Goal: Complete application form

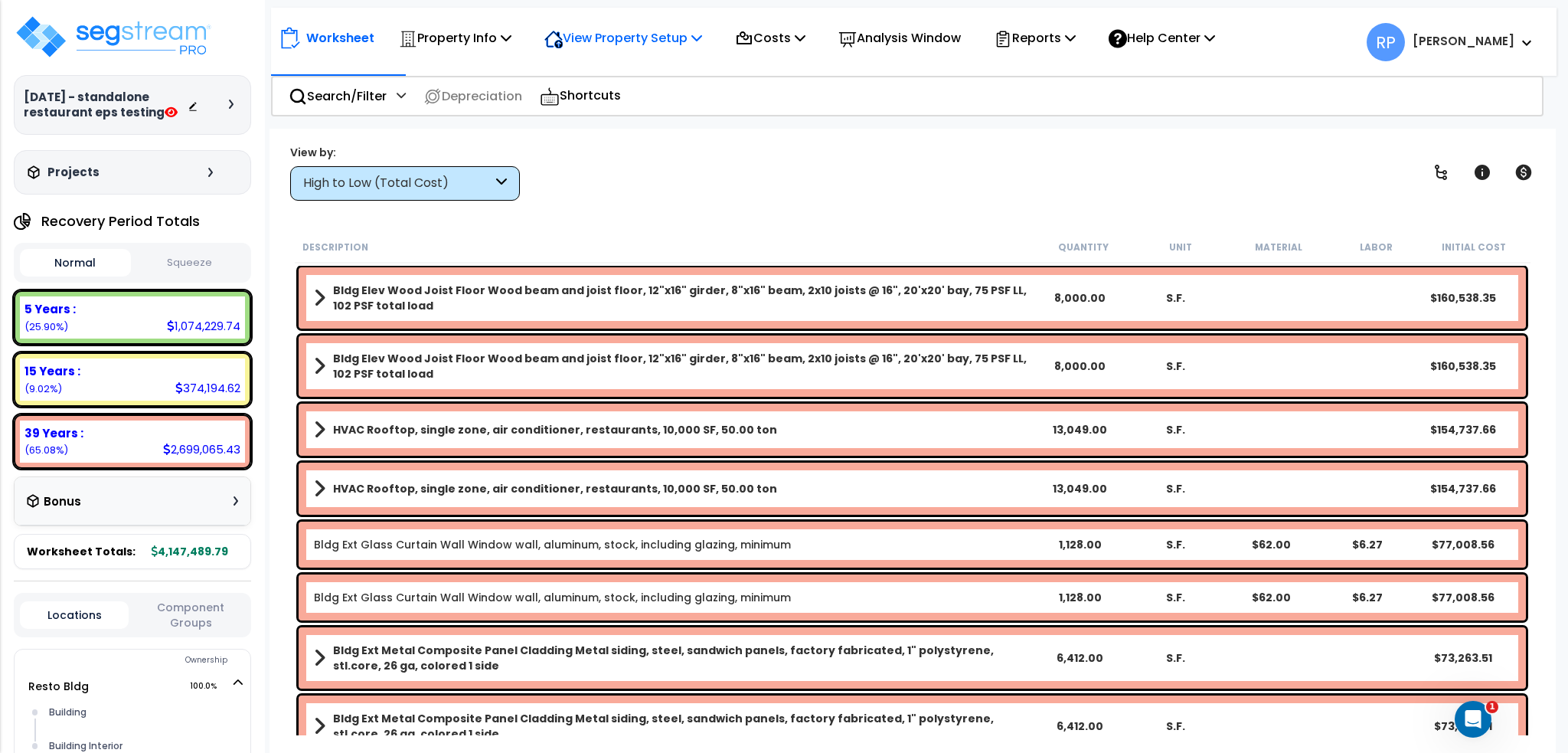
click at [556, 51] on div "View Property Setup" at bounding box center [622, 38] width 157 height 36
click at [587, 109] on link "View Questionnaire" at bounding box center [612, 105] width 152 height 31
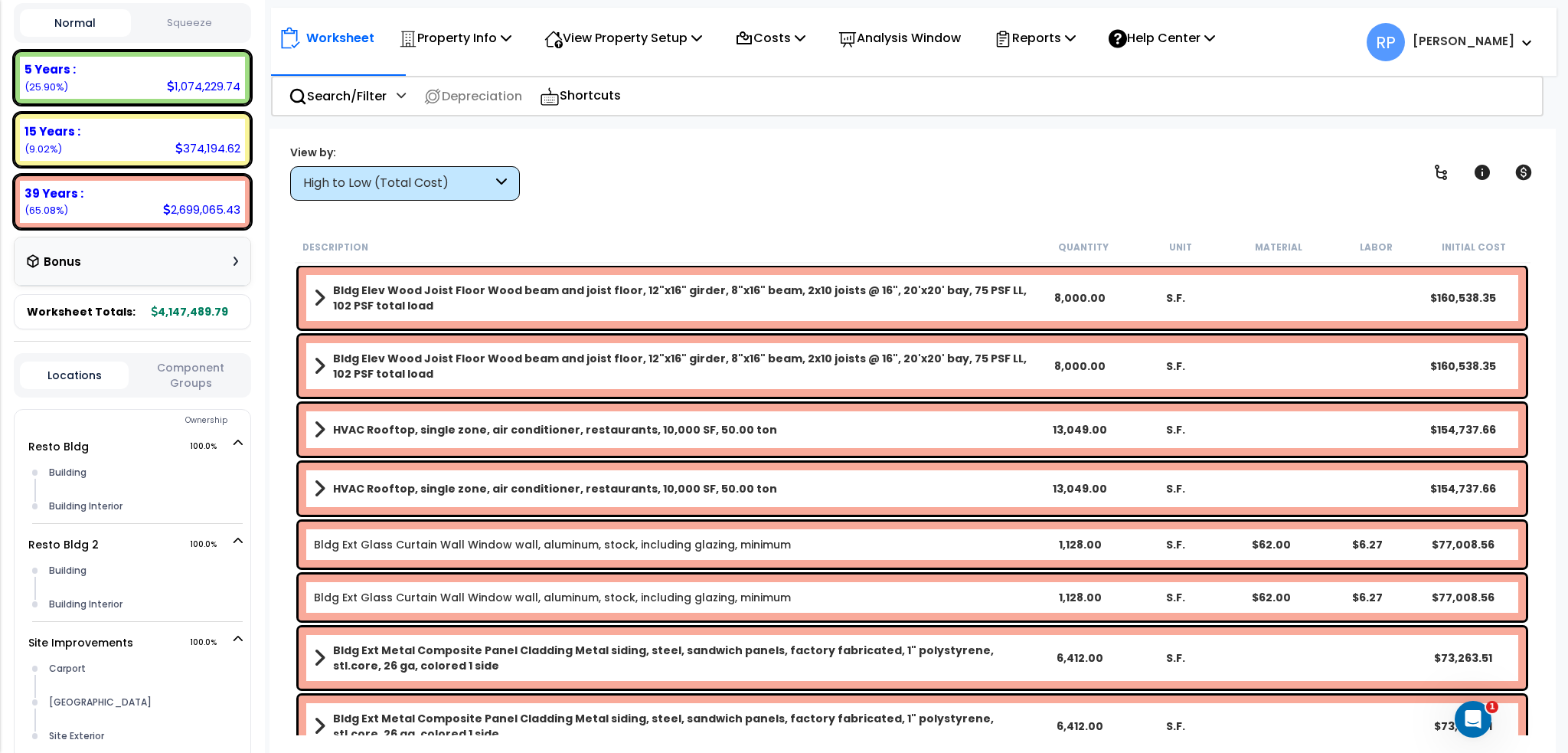
scroll to position [306, 0]
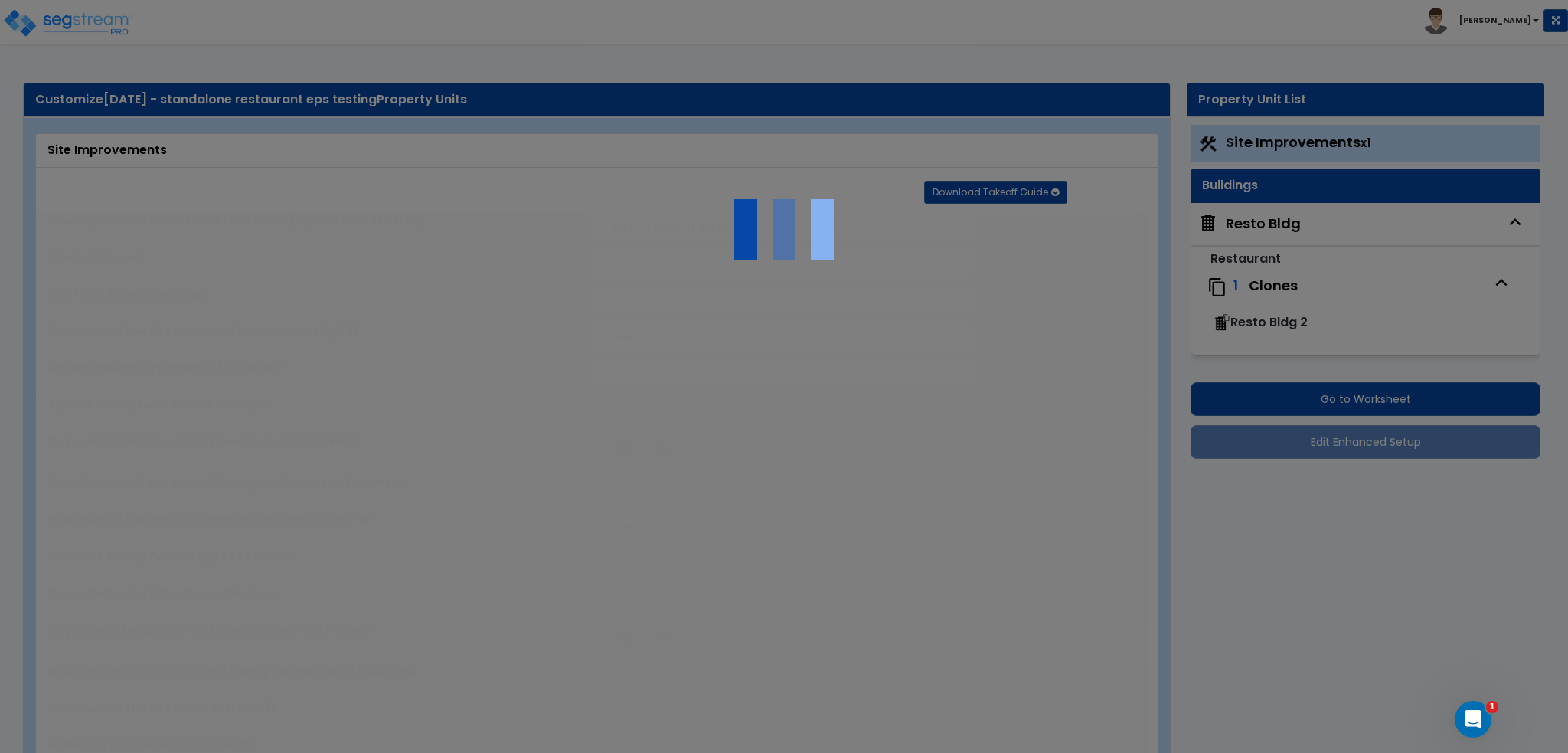
select select "2"
type input "20,000"
select select "1"
type input "50"
radio input "true"
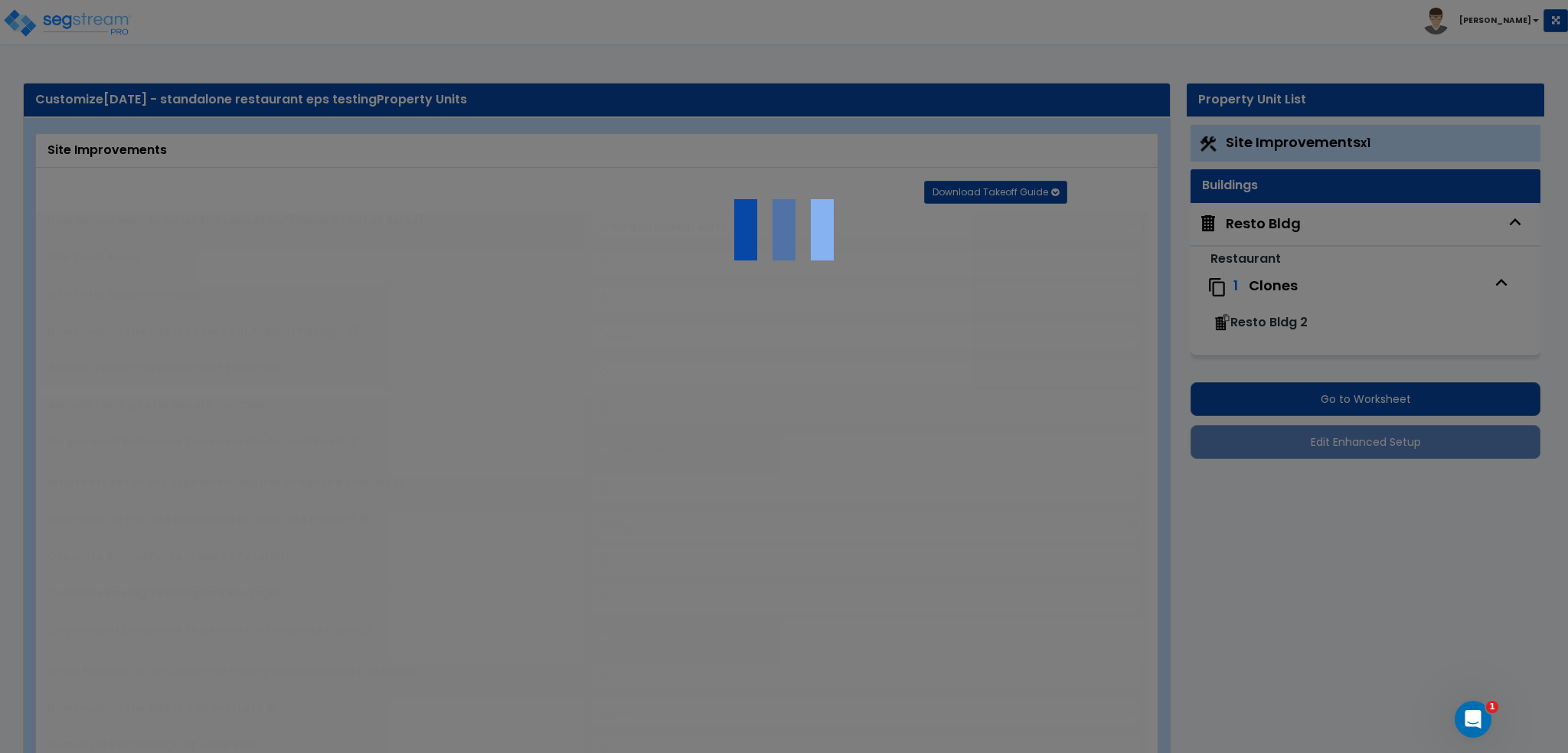
type input "50"
radio input "true"
select select "1"
type input "100"
radio input "true"
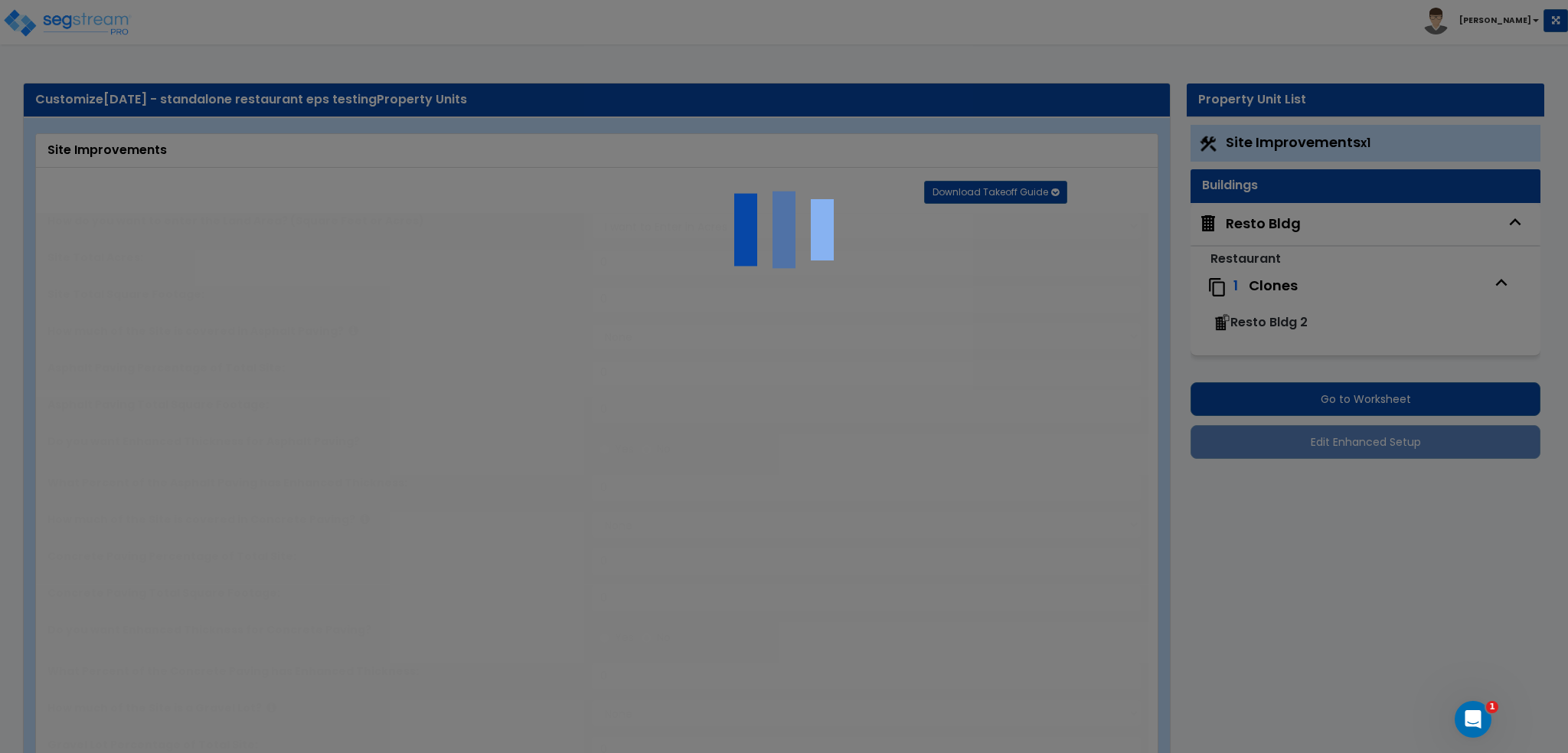
type input "1"
type input "500"
type input "10"
select select "2"
select select "1"
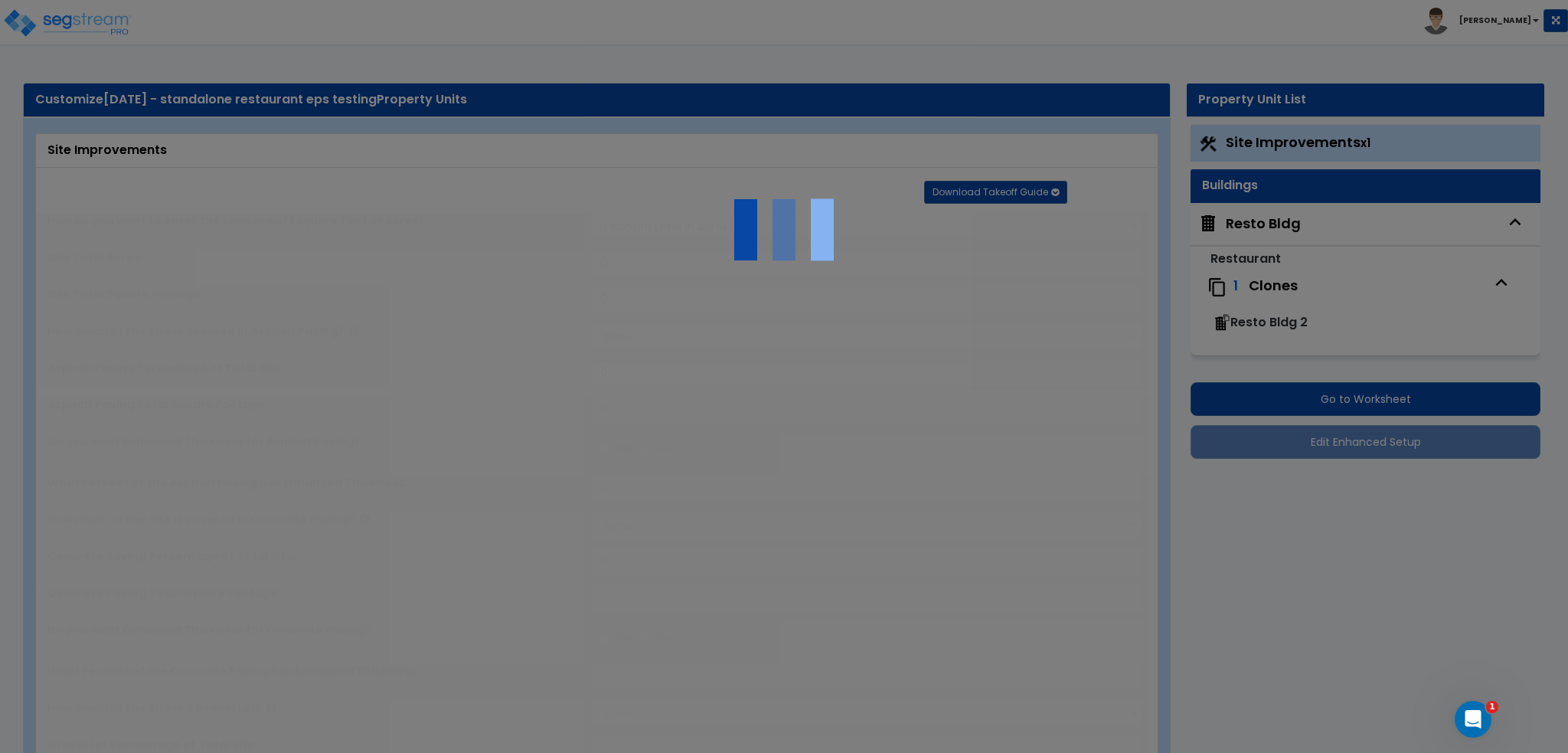
radio input "true"
type input "5"
select select "2"
radio input "true"
select select "1"
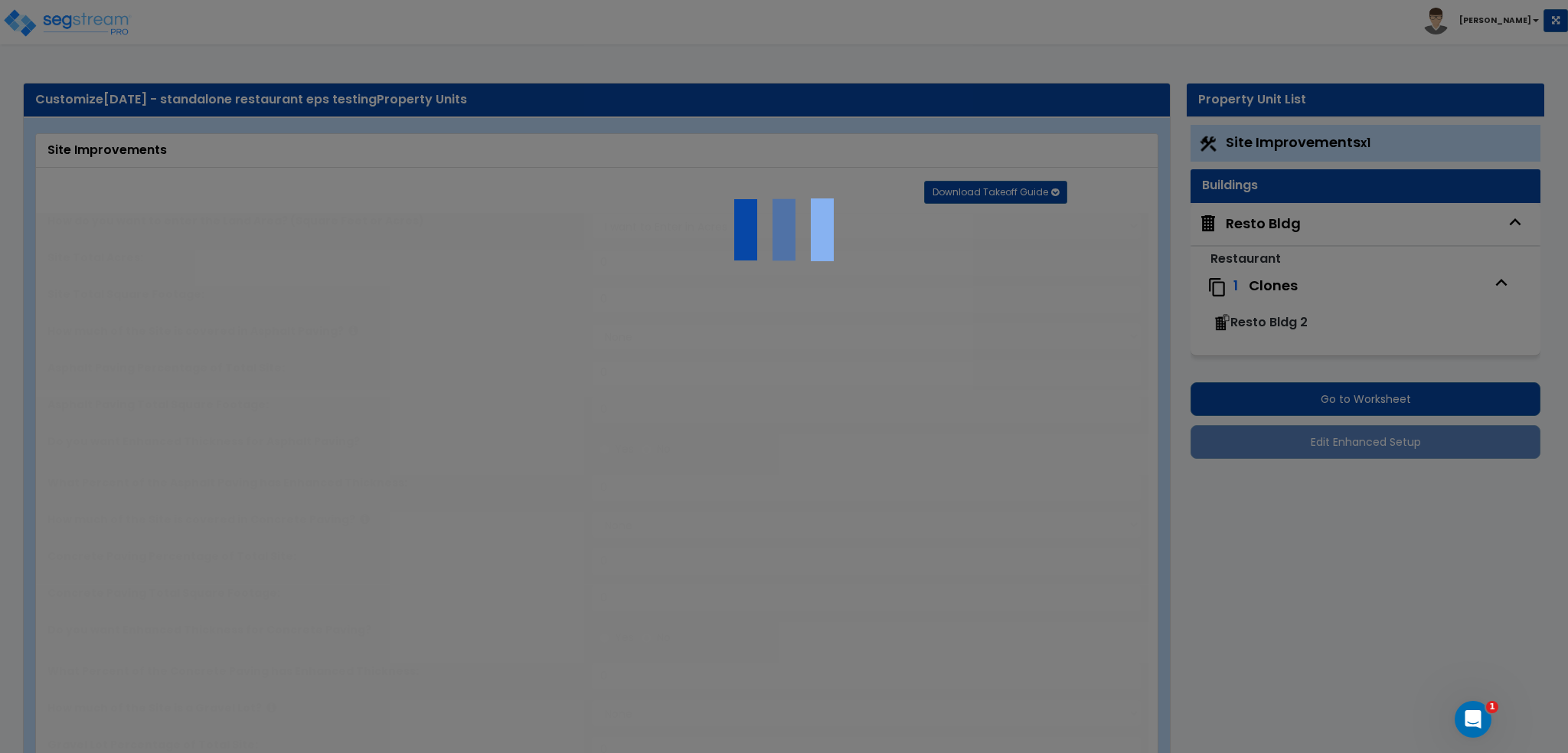
select select "1"
radio input "true"
select select "2"
radio input "true"
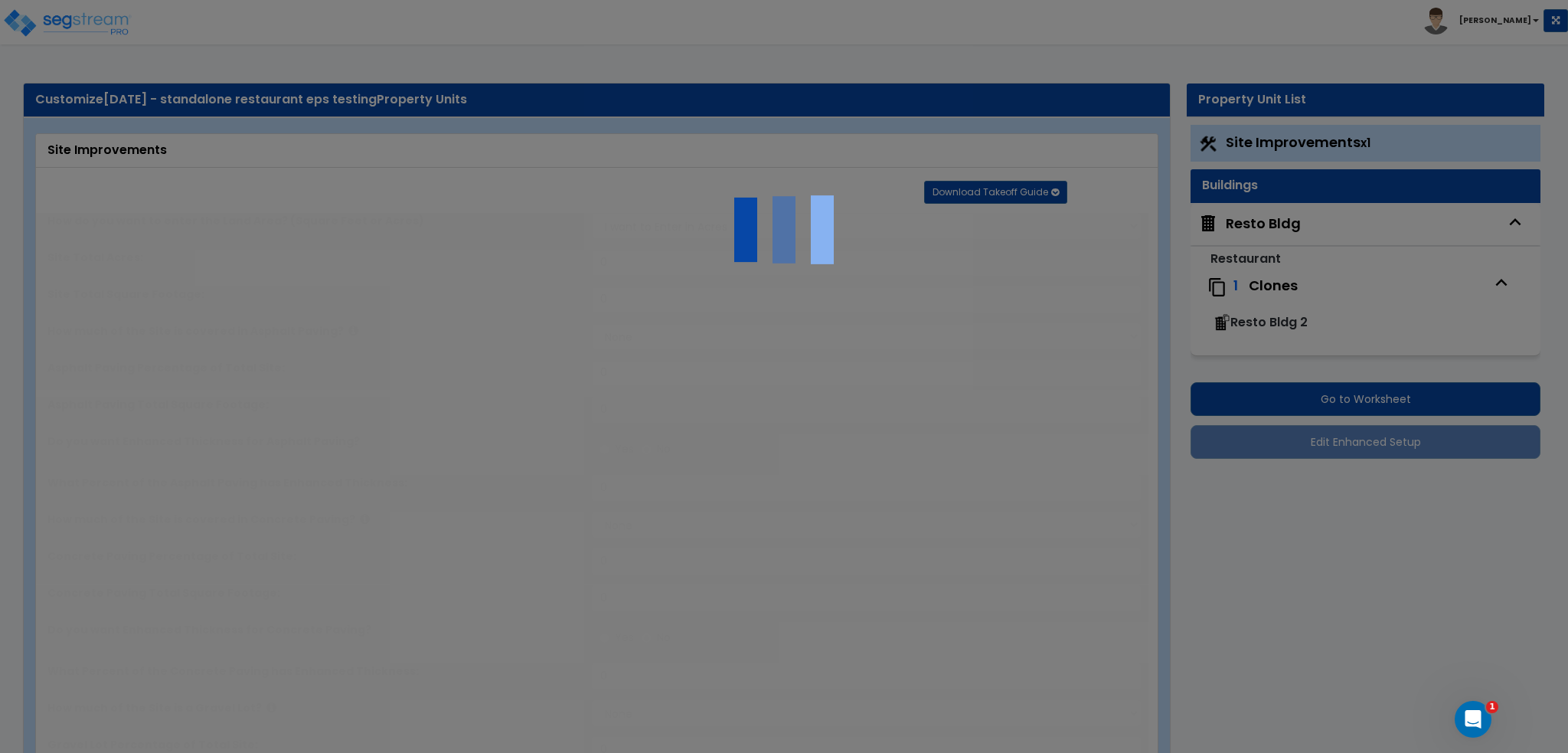
select select "1"
radio input "true"
select select "1"
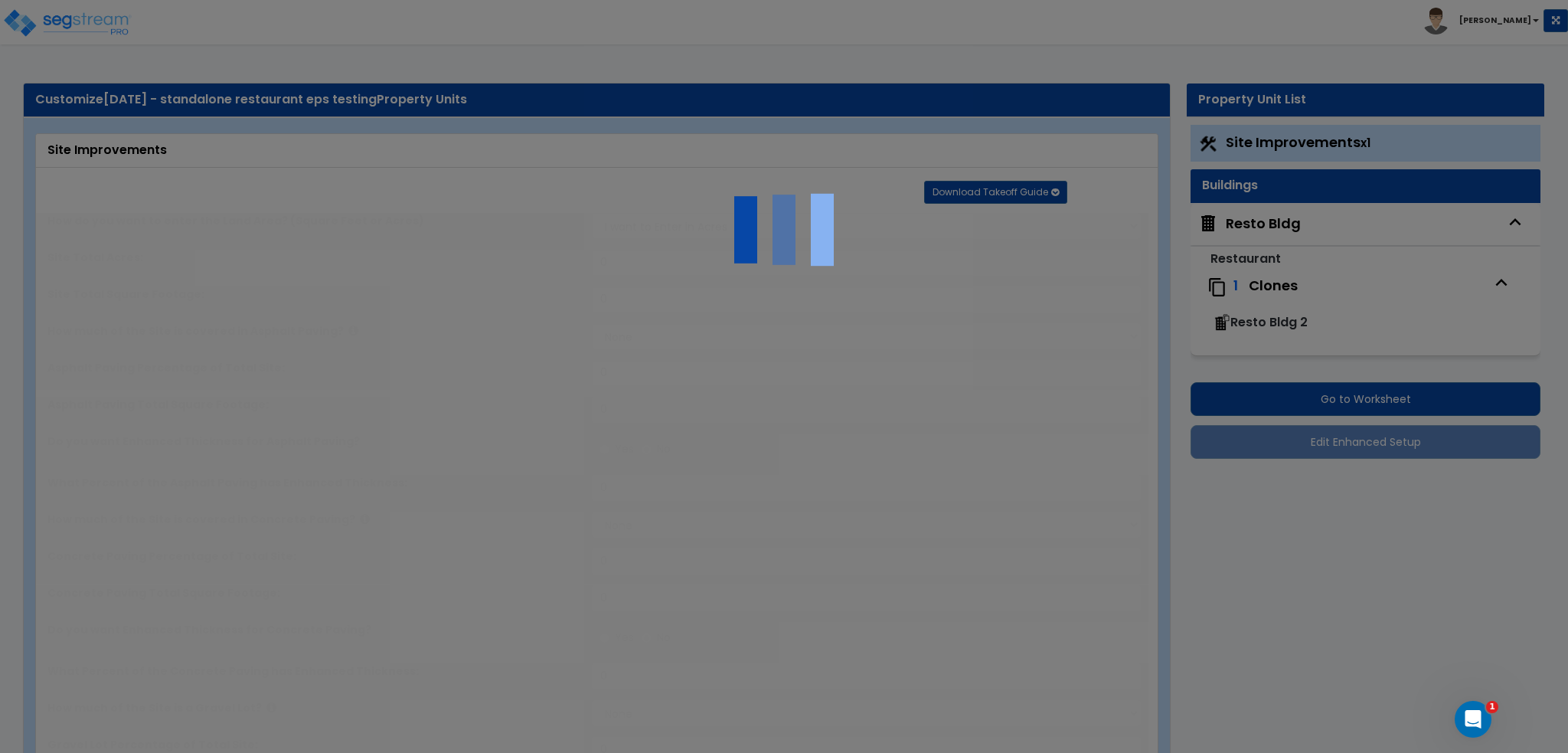
select select "1"
type input "10"
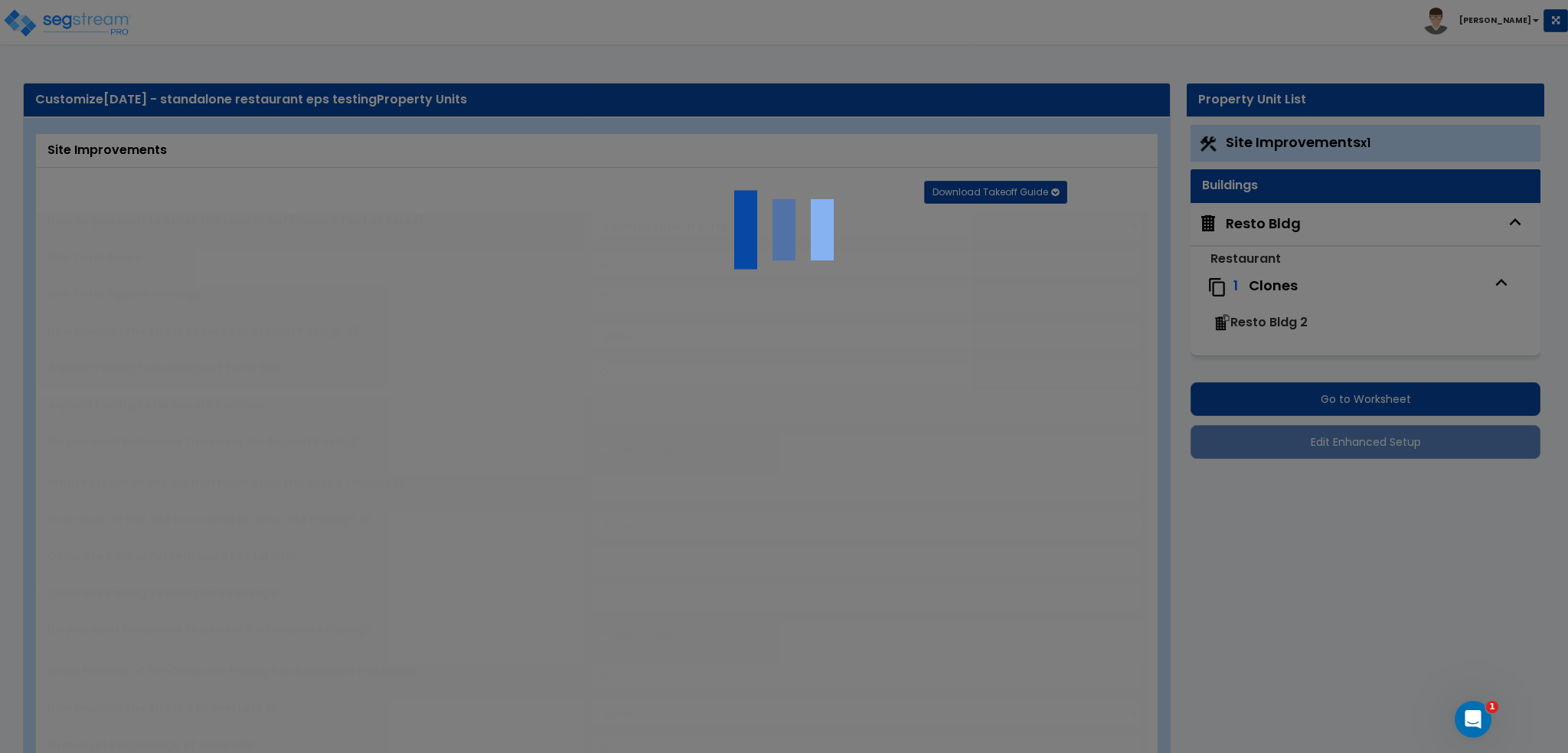
radio input "true"
type input "1"
type input "1,000"
select select "8"
select select "2"
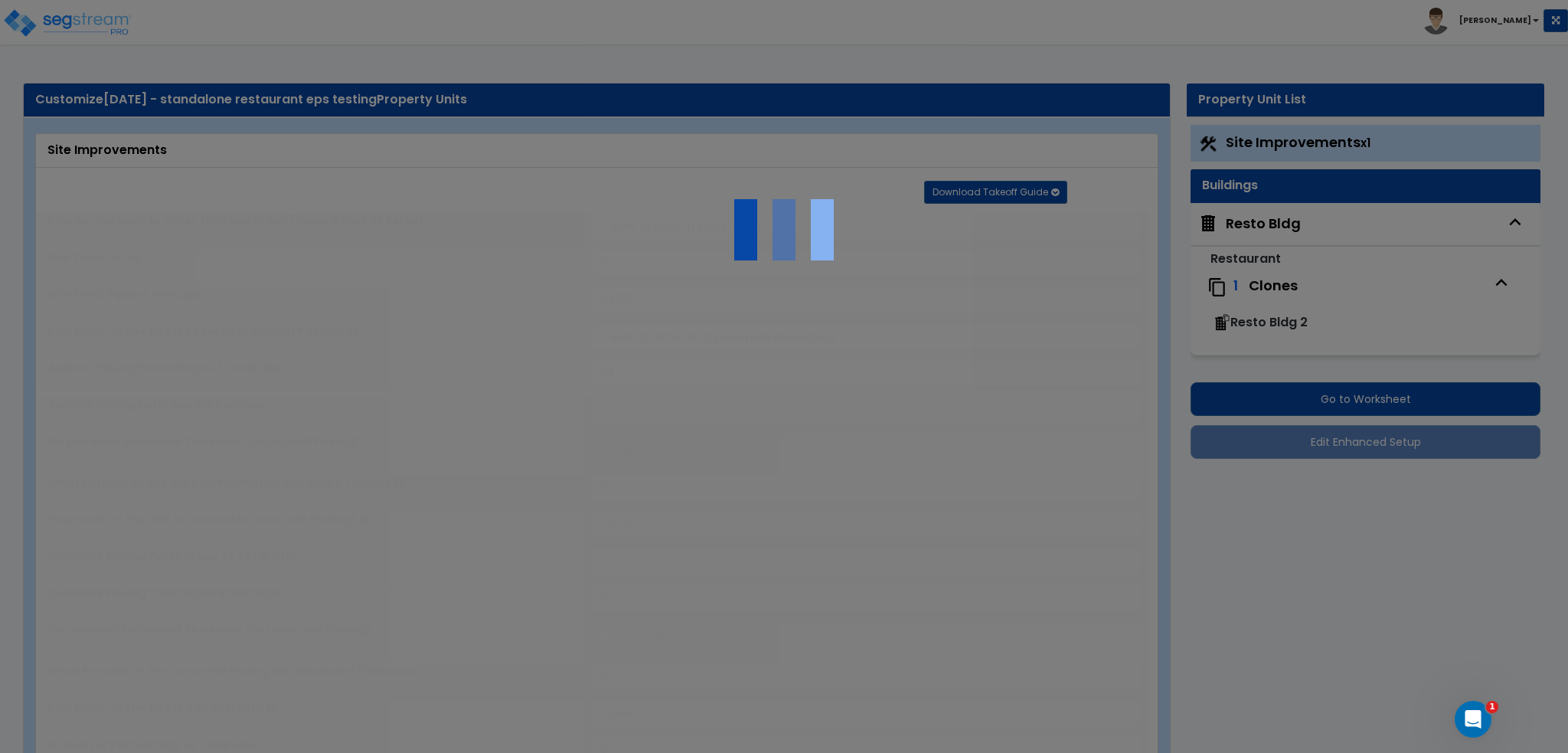
select select "4"
radio input "true"
select select "1"
select select "11"
select select "1"
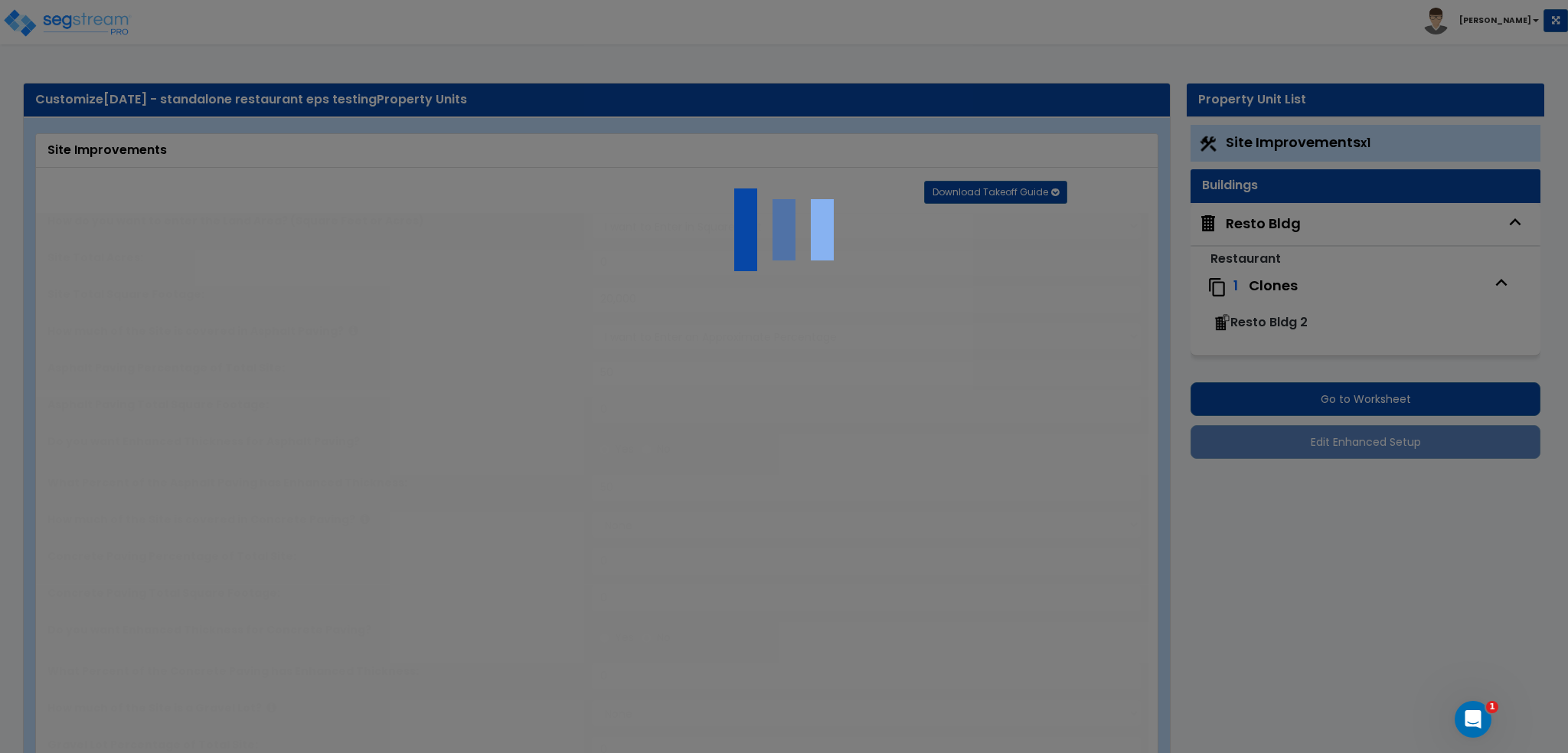
radio input "true"
type input "15"
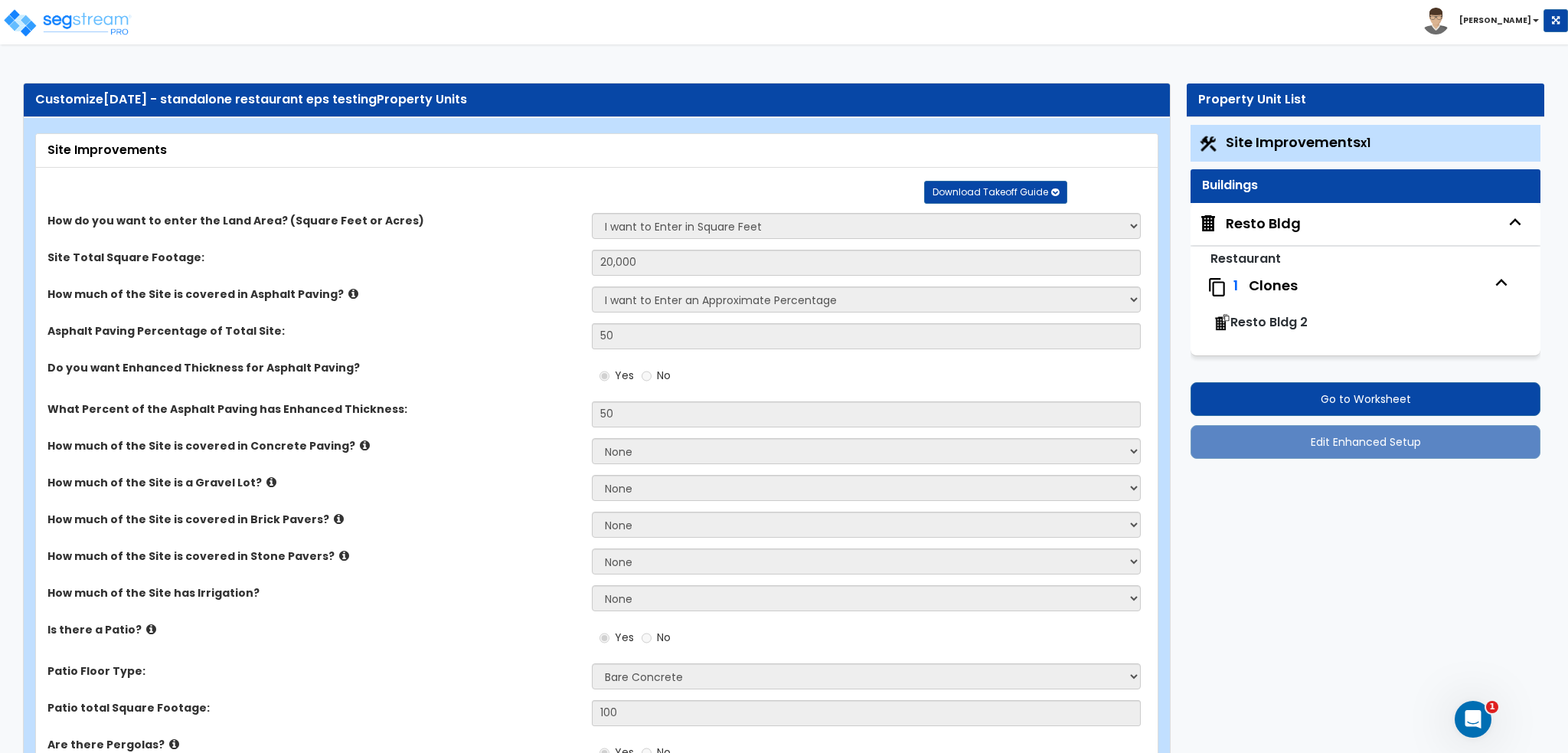
click at [1243, 222] on div "Resto Bldg" at bounding box center [1263, 223] width 75 height 20
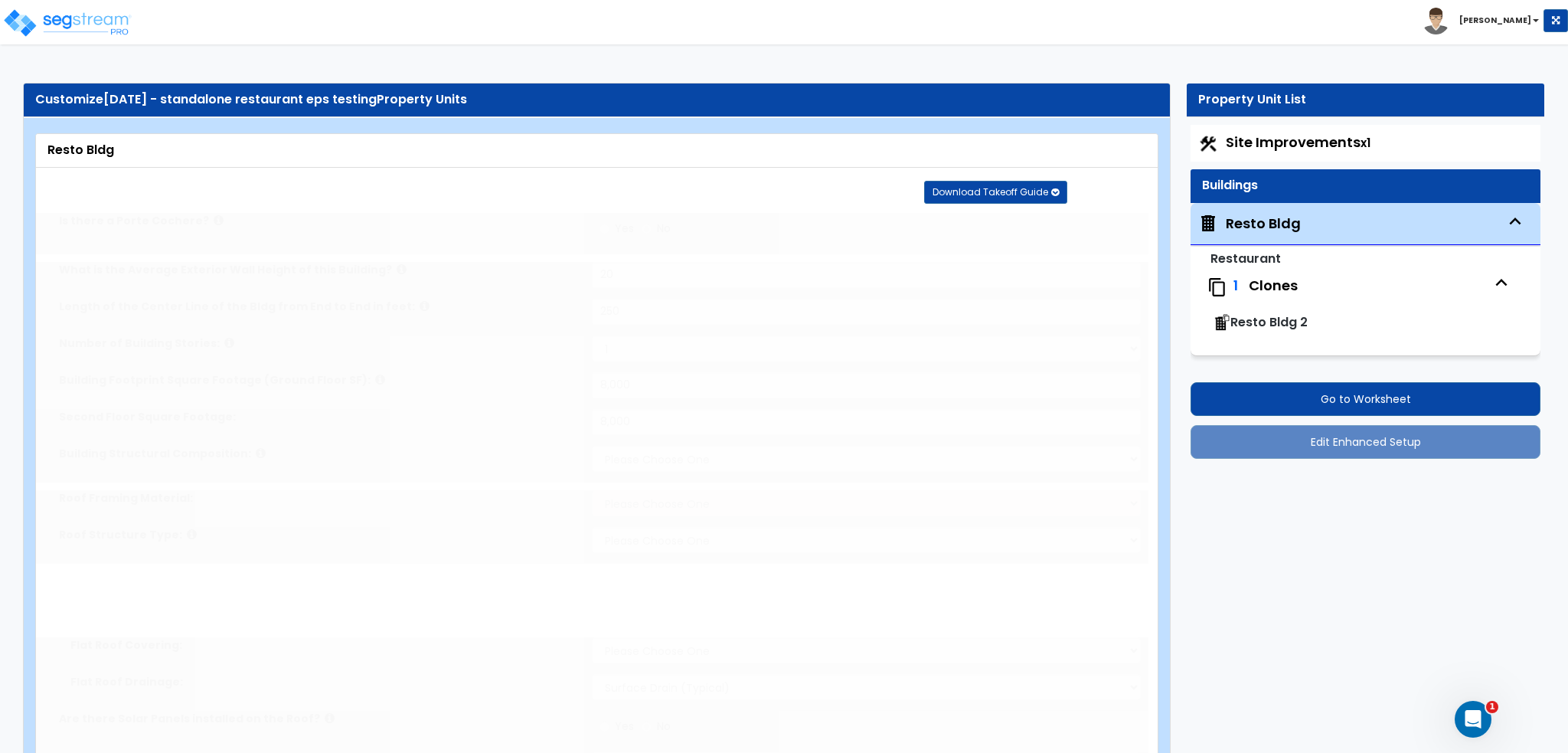
type input "20"
type input "250"
select select "2"
type input "8,000"
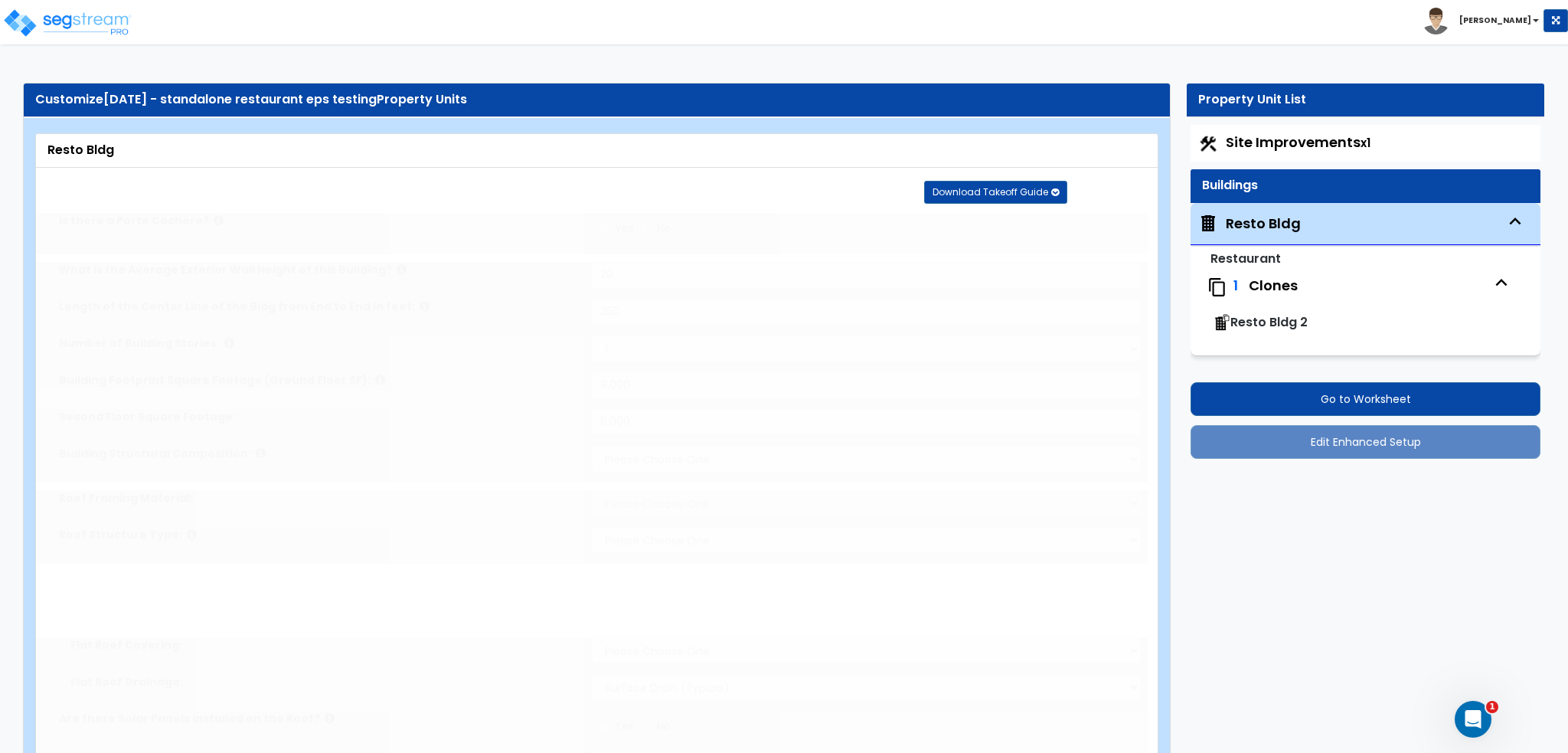
select select "7"
select select "3"
select select "1"
radio input "true"
select select "1"
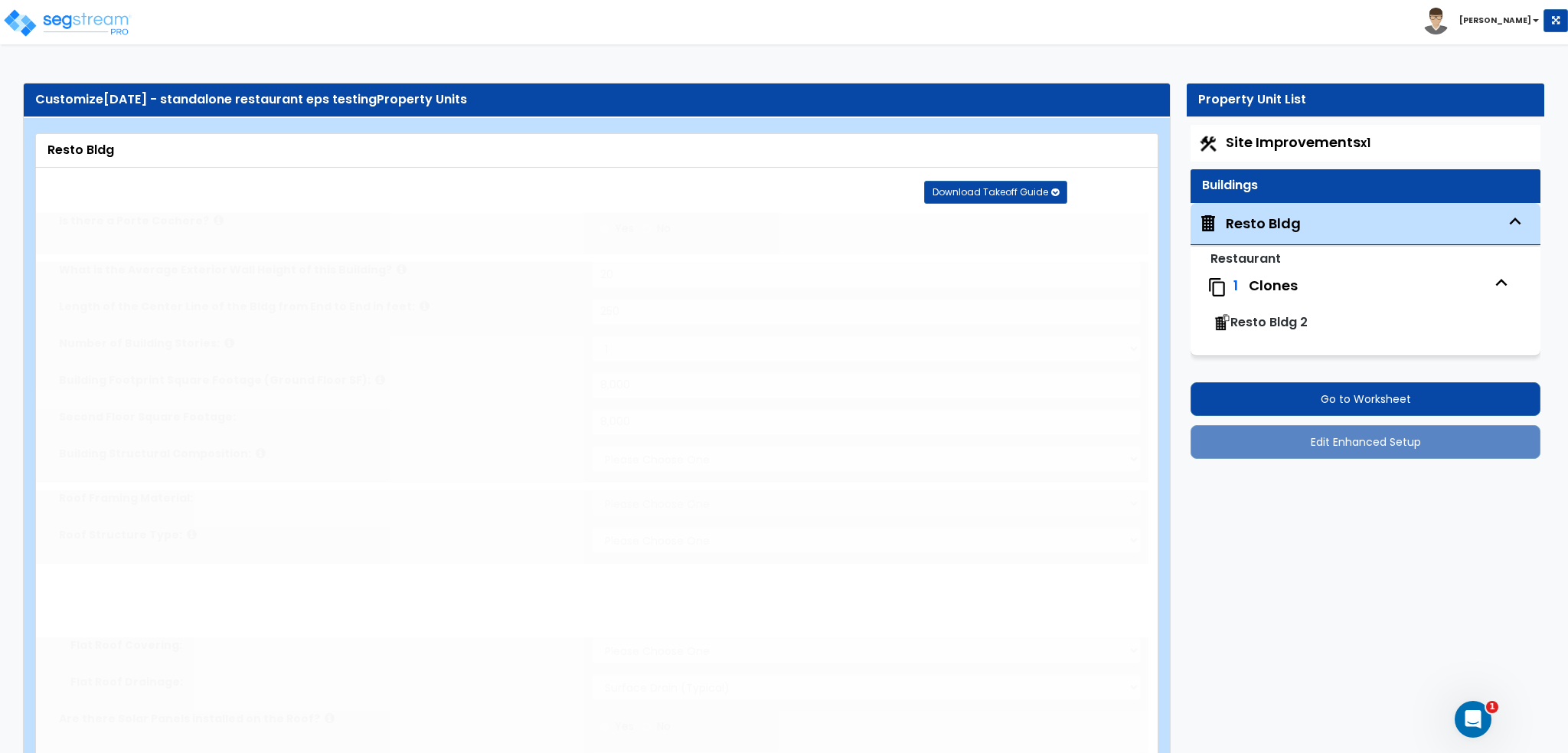
type input "10"
radio input "true"
select select "3"
type input "5"
select select "3"
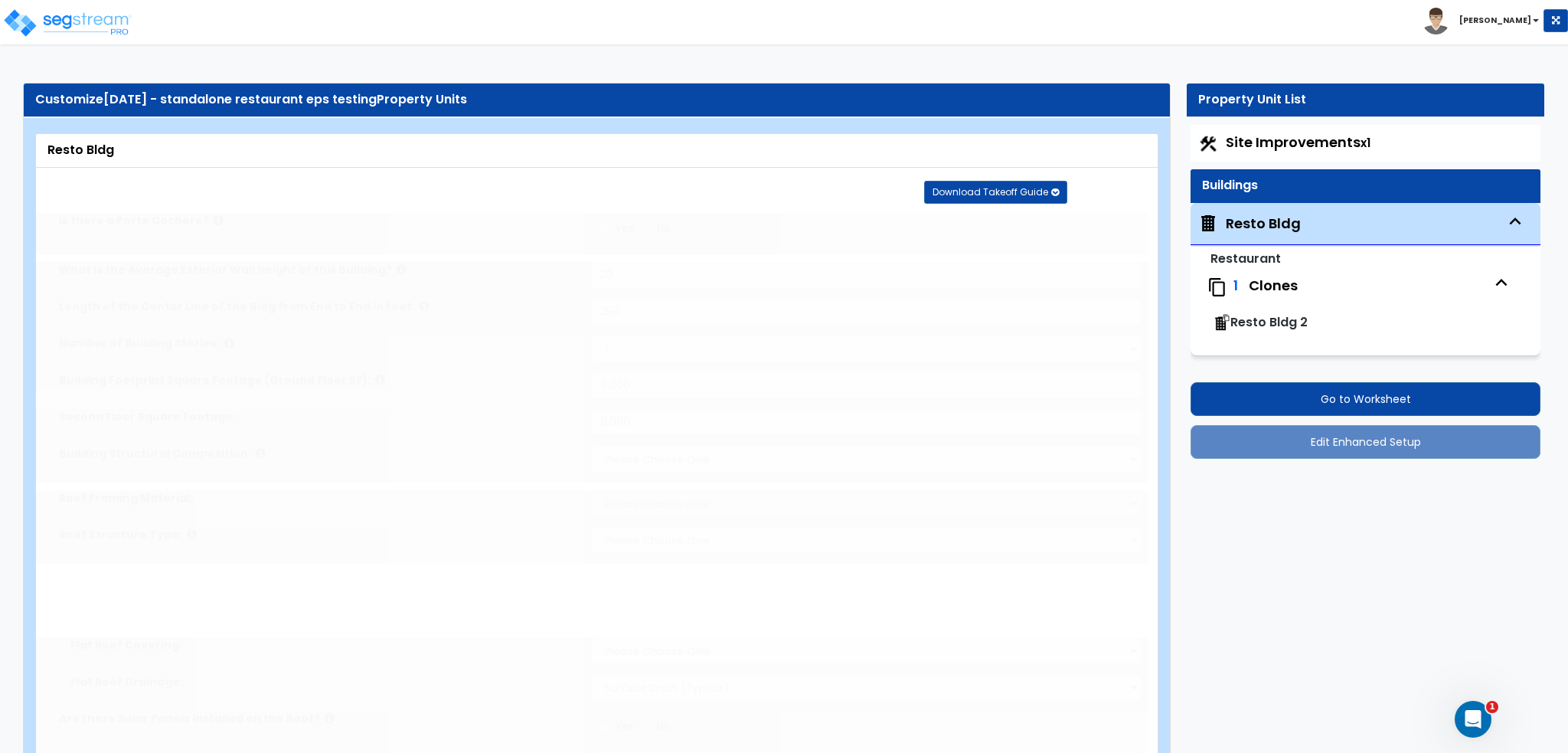
select select "2"
type input "25"
radio input "true"
select select "1"
type input "10"
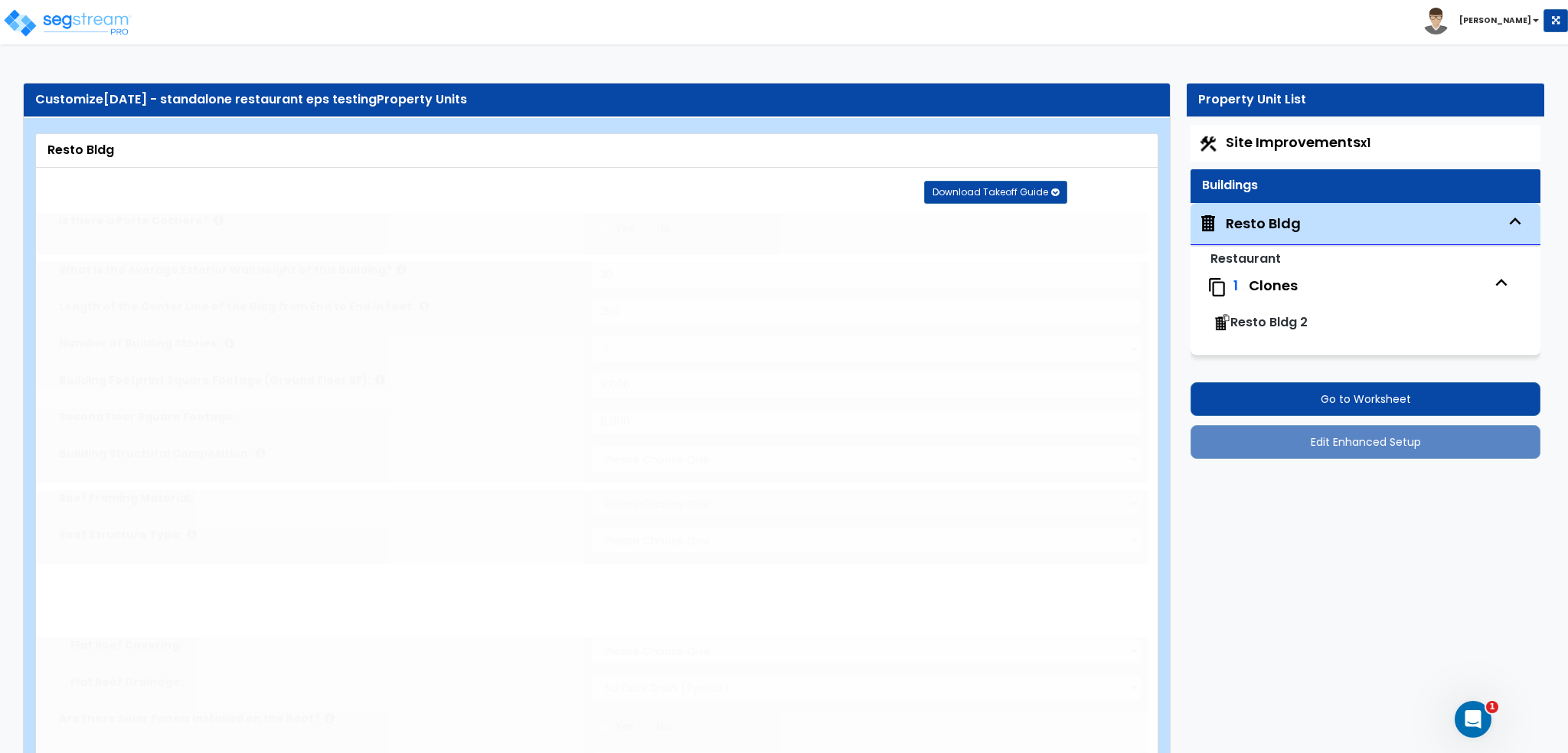
radio input "true"
select select "3"
type input "50"
radio input "true"
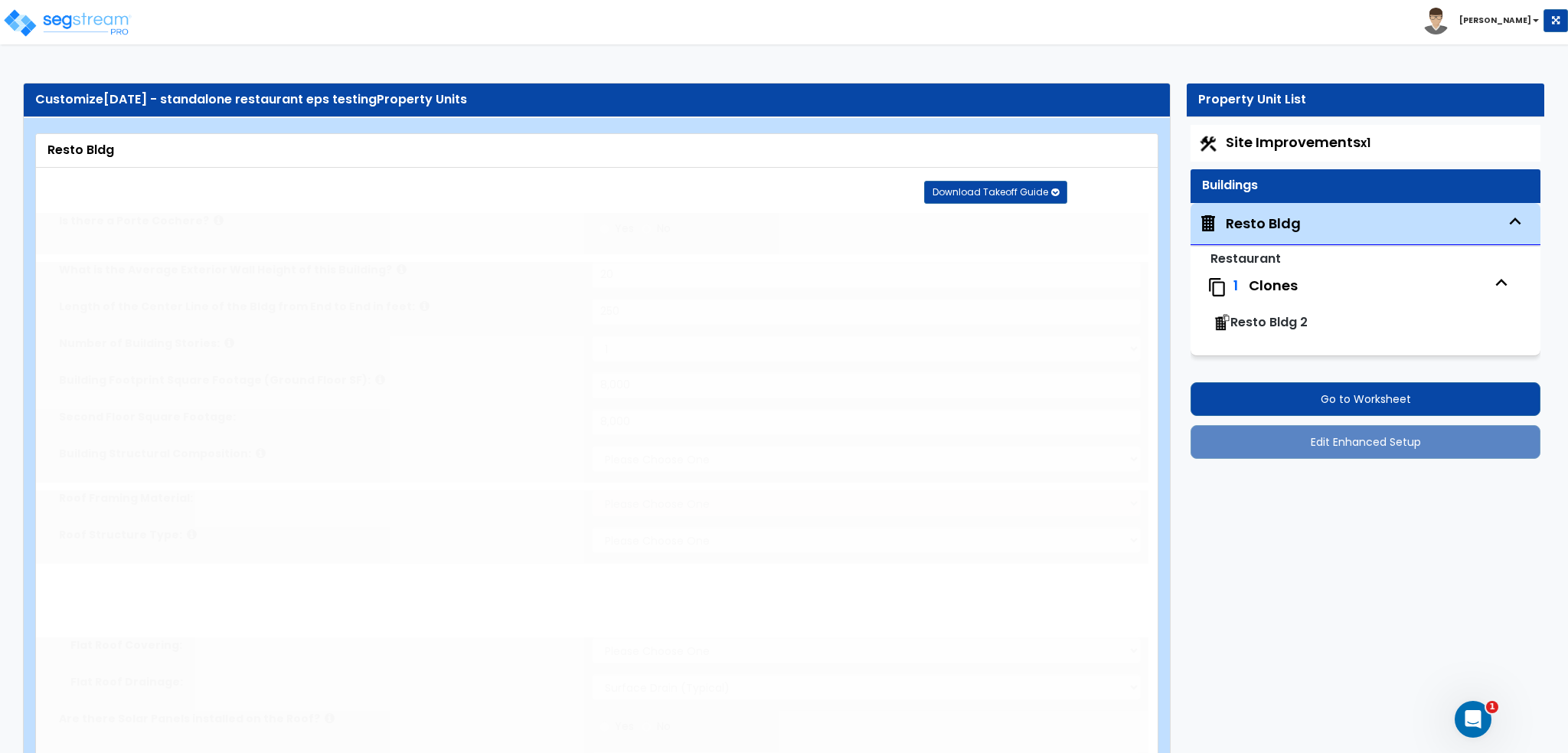
select select "5"
type input "50"
radio input "true"
type input "100"
radio input "true"
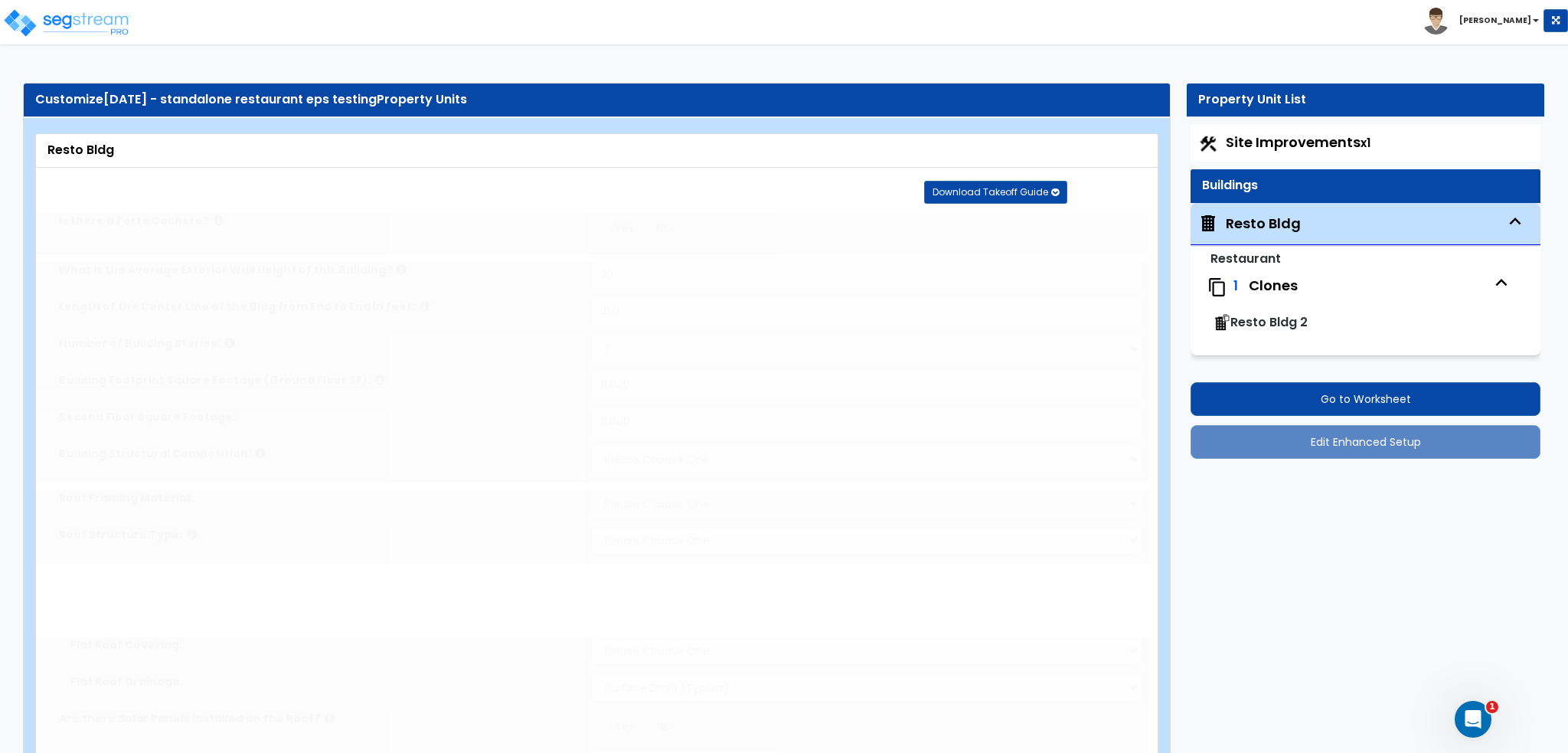
select select "1"
type input "2"
radio input "true"
type input "2"
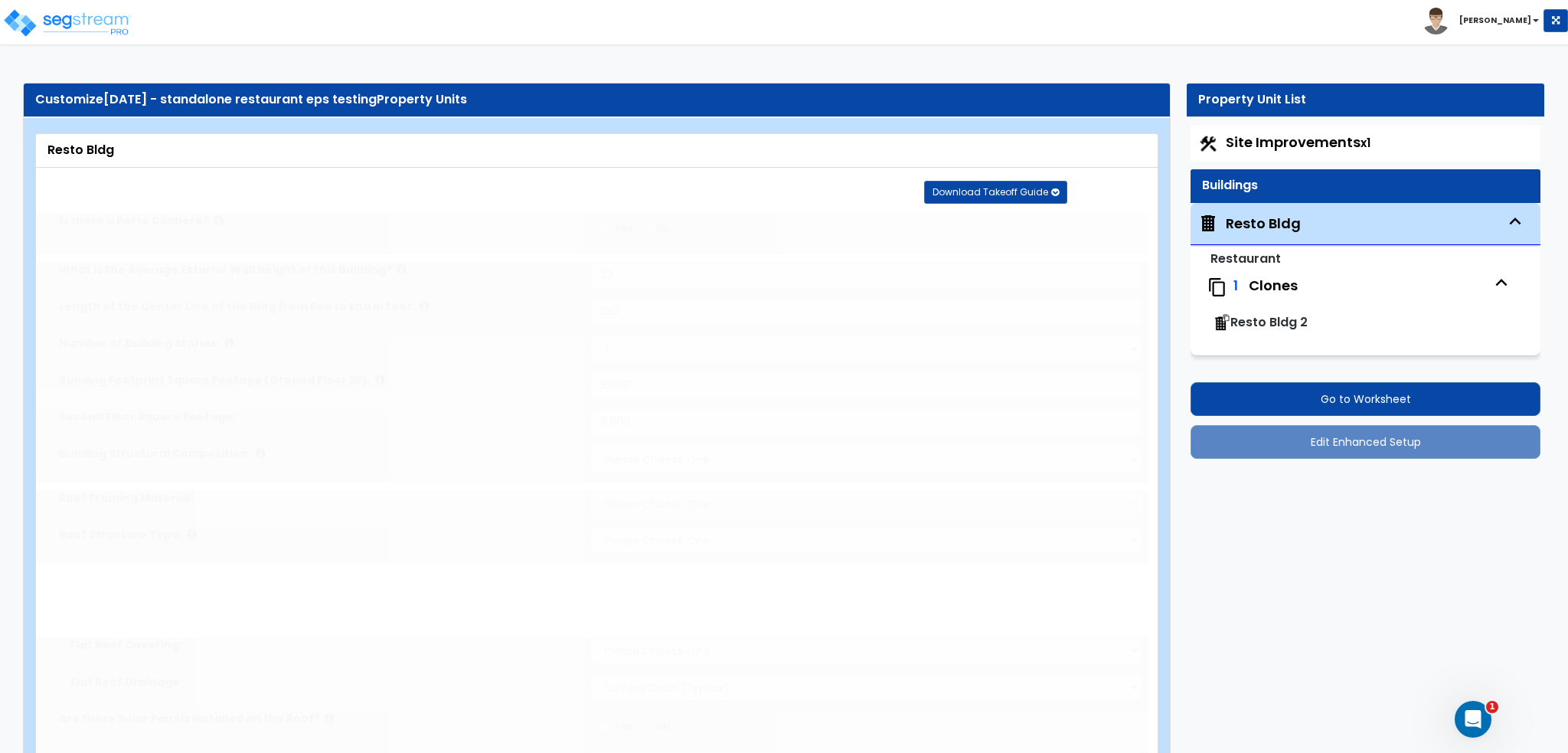
type input "2"
radio input "true"
select select "2"
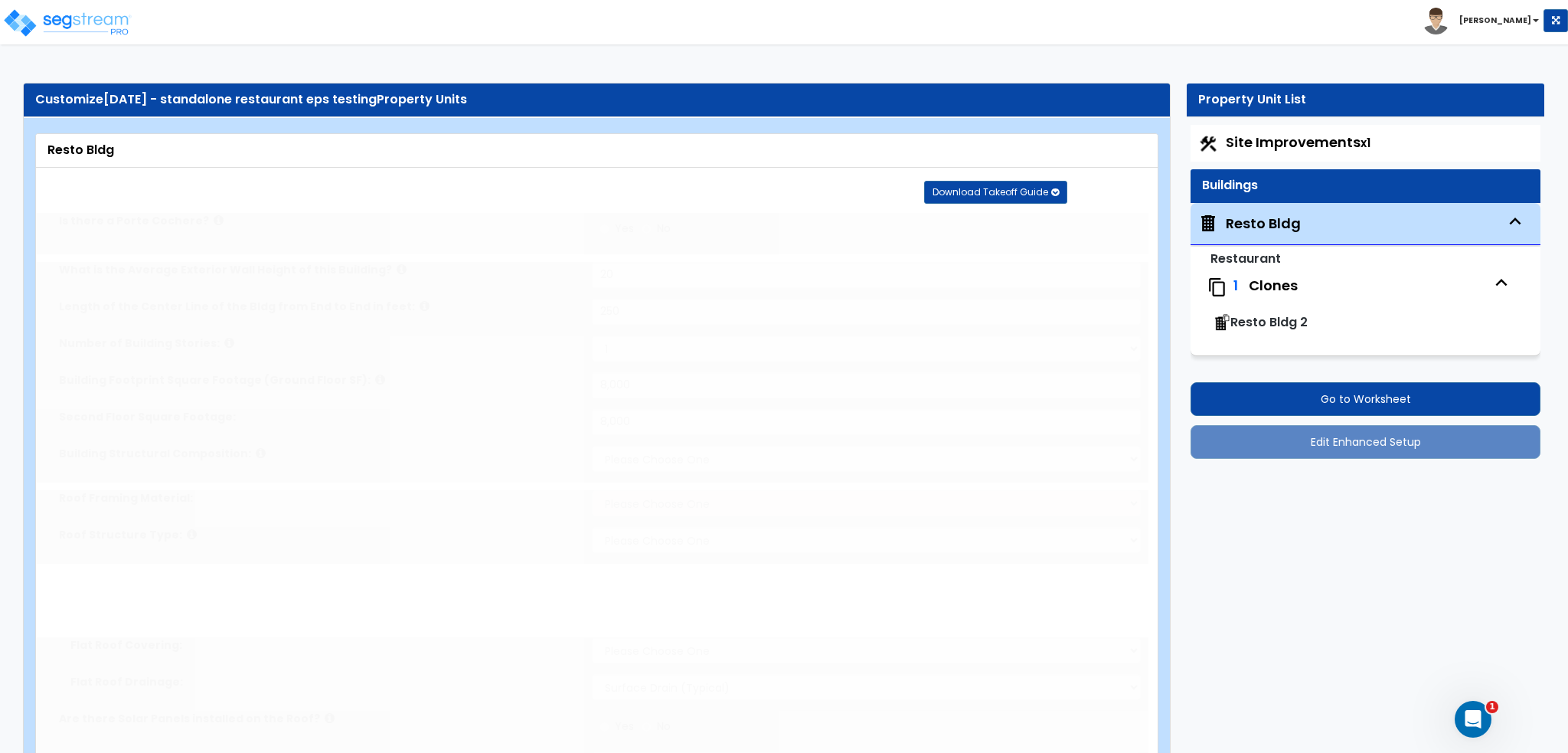
type input "10"
radio input "true"
type input "10"
radio input "true"
type input "10"
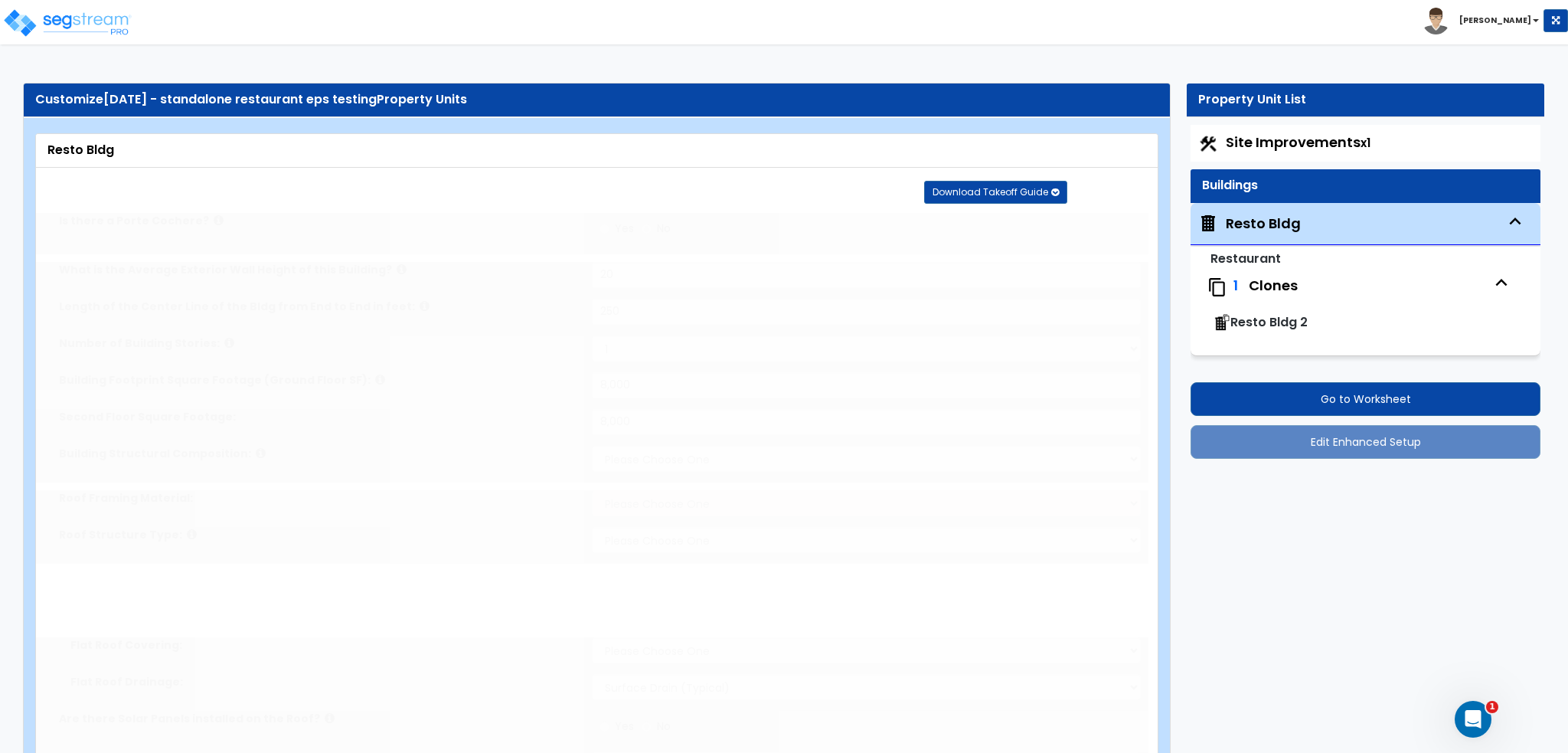
radio input "true"
type input "100"
radio input "true"
select select "3"
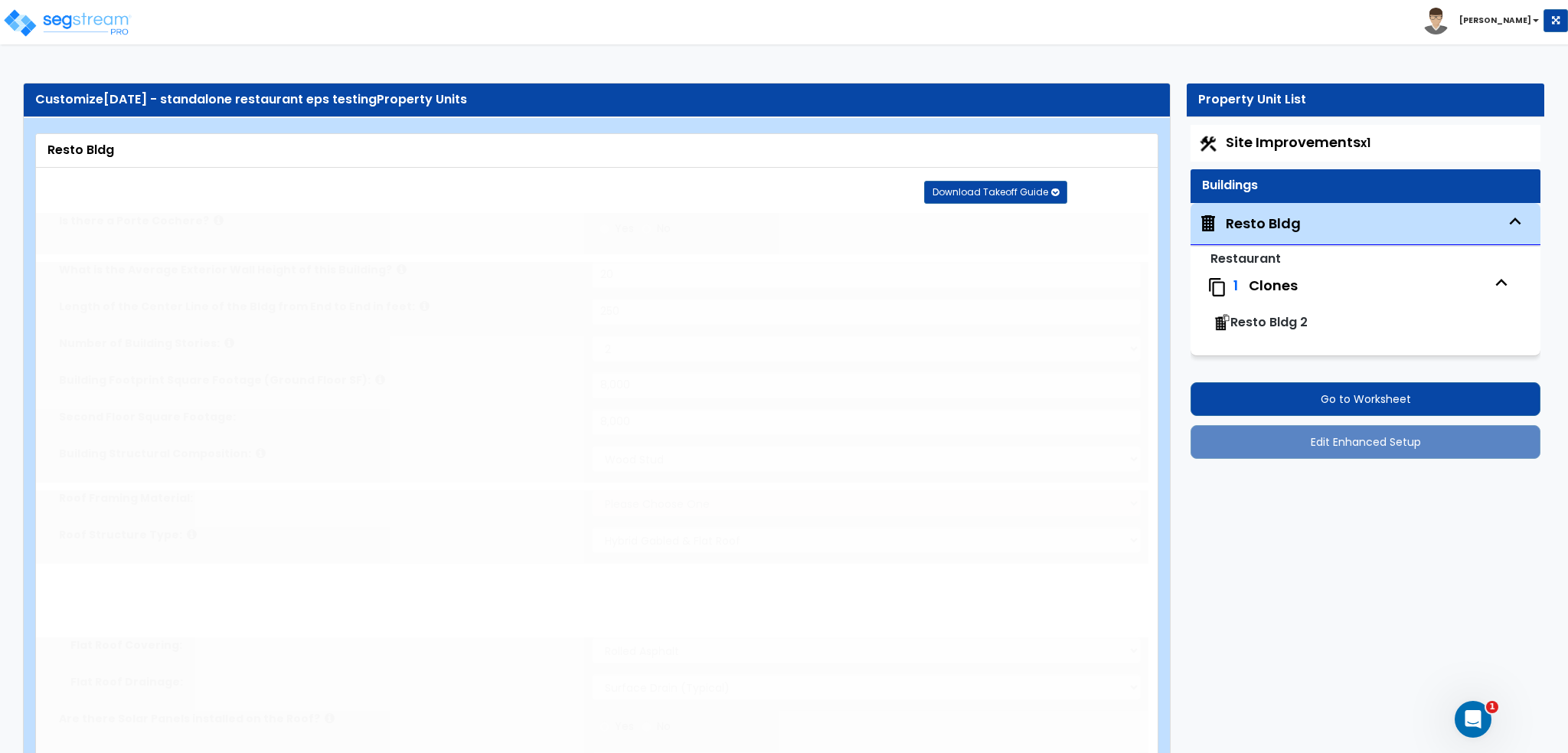
radio input "true"
type input "3"
radio input "true"
type input "3"
radio input "true"
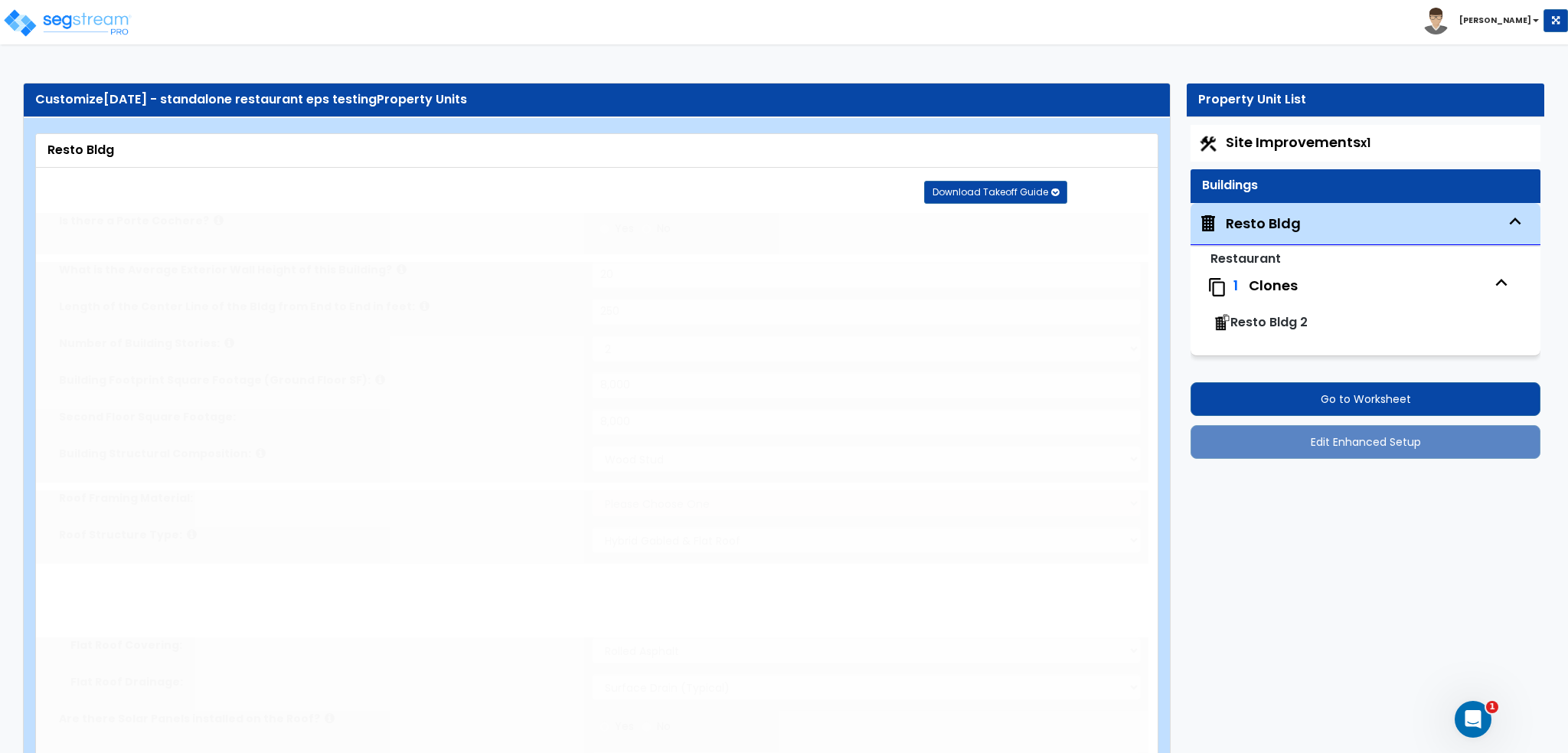
type input "3"
radio input "true"
type input "3"
radio input "true"
type input "3"
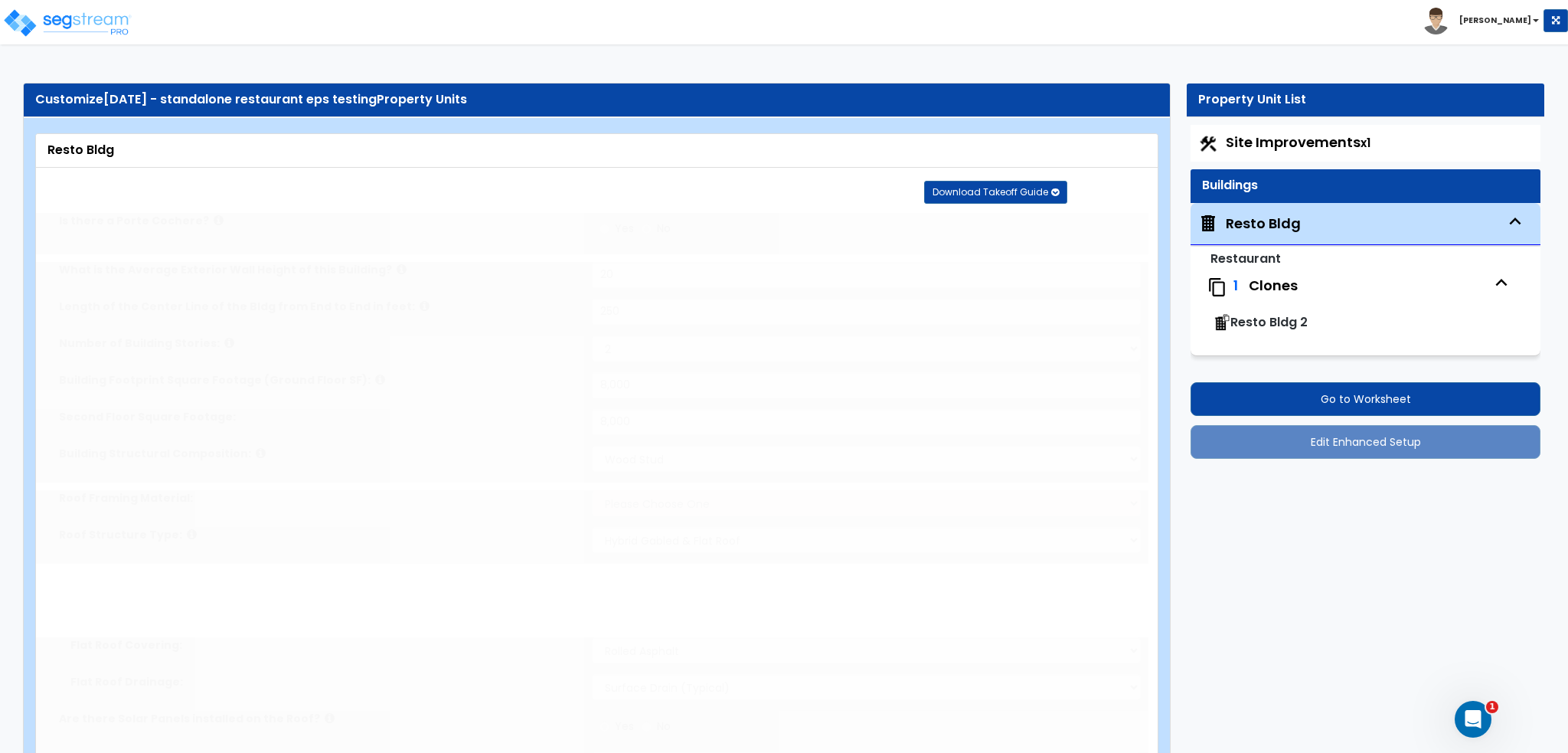
radio input "true"
type input "1"
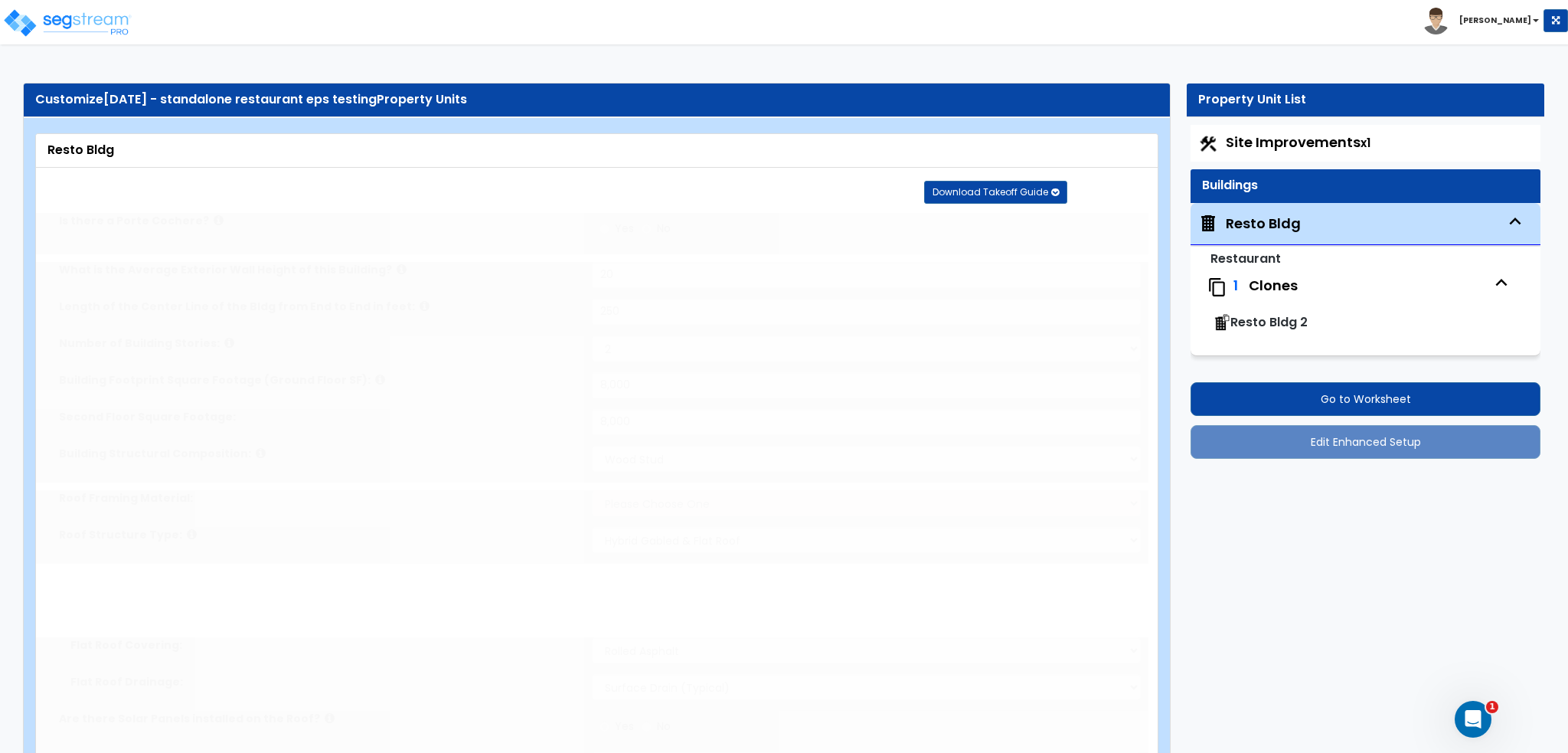
radio input "true"
type input "1"
radio input "true"
type input "1"
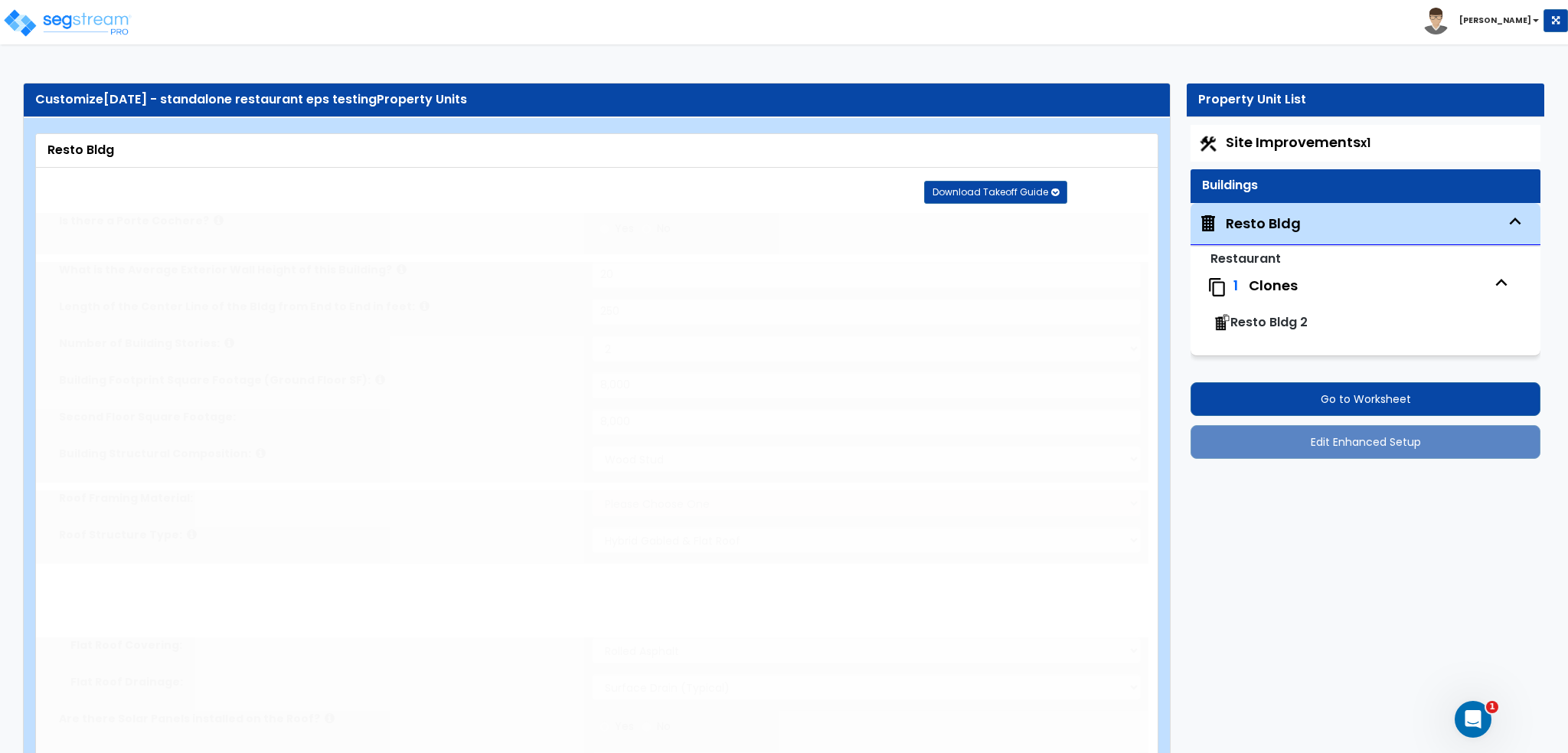
type input "1"
radio input "true"
type input "1"
radio input "true"
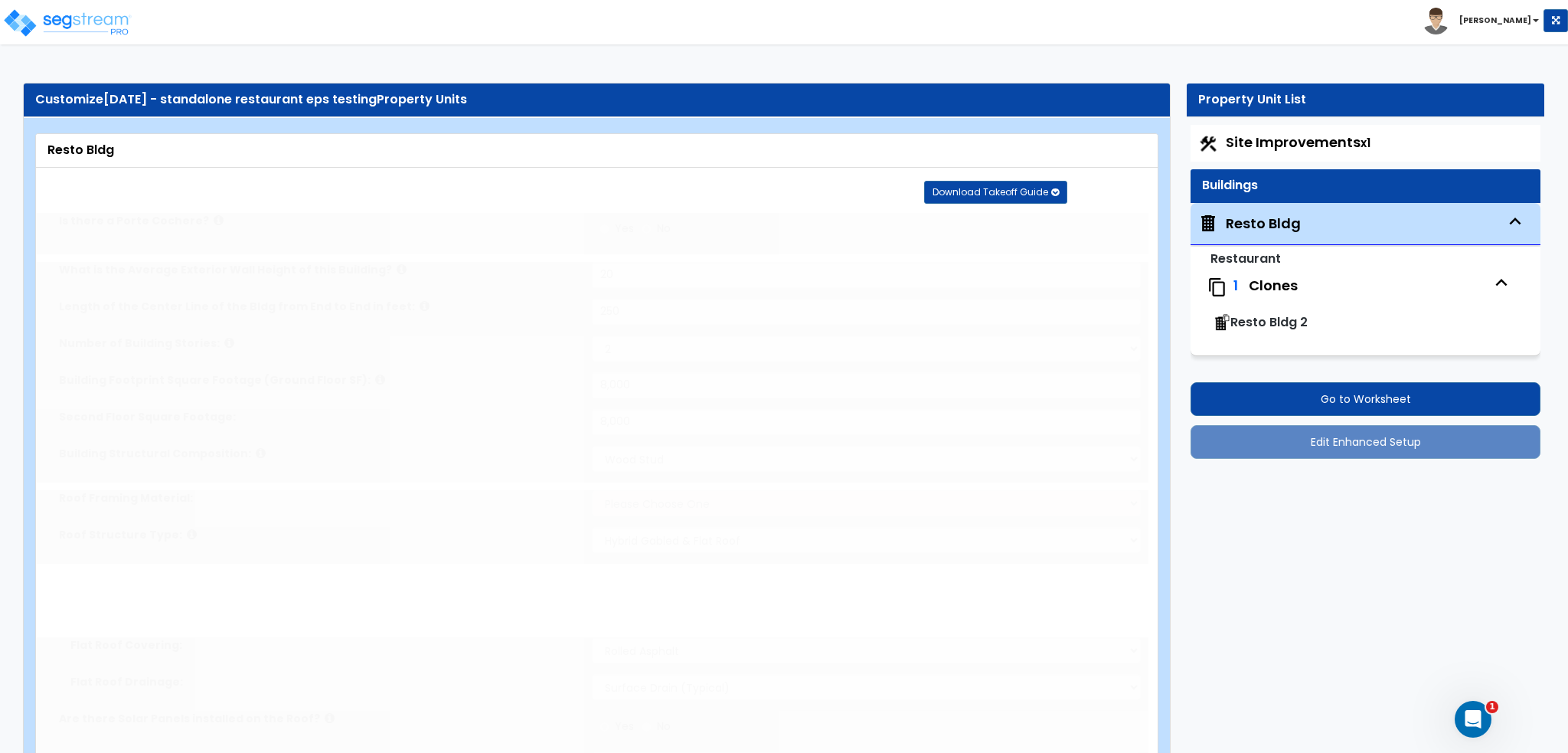
select select "2"
type input "10"
radio input "true"
select select "3"
select select "1"
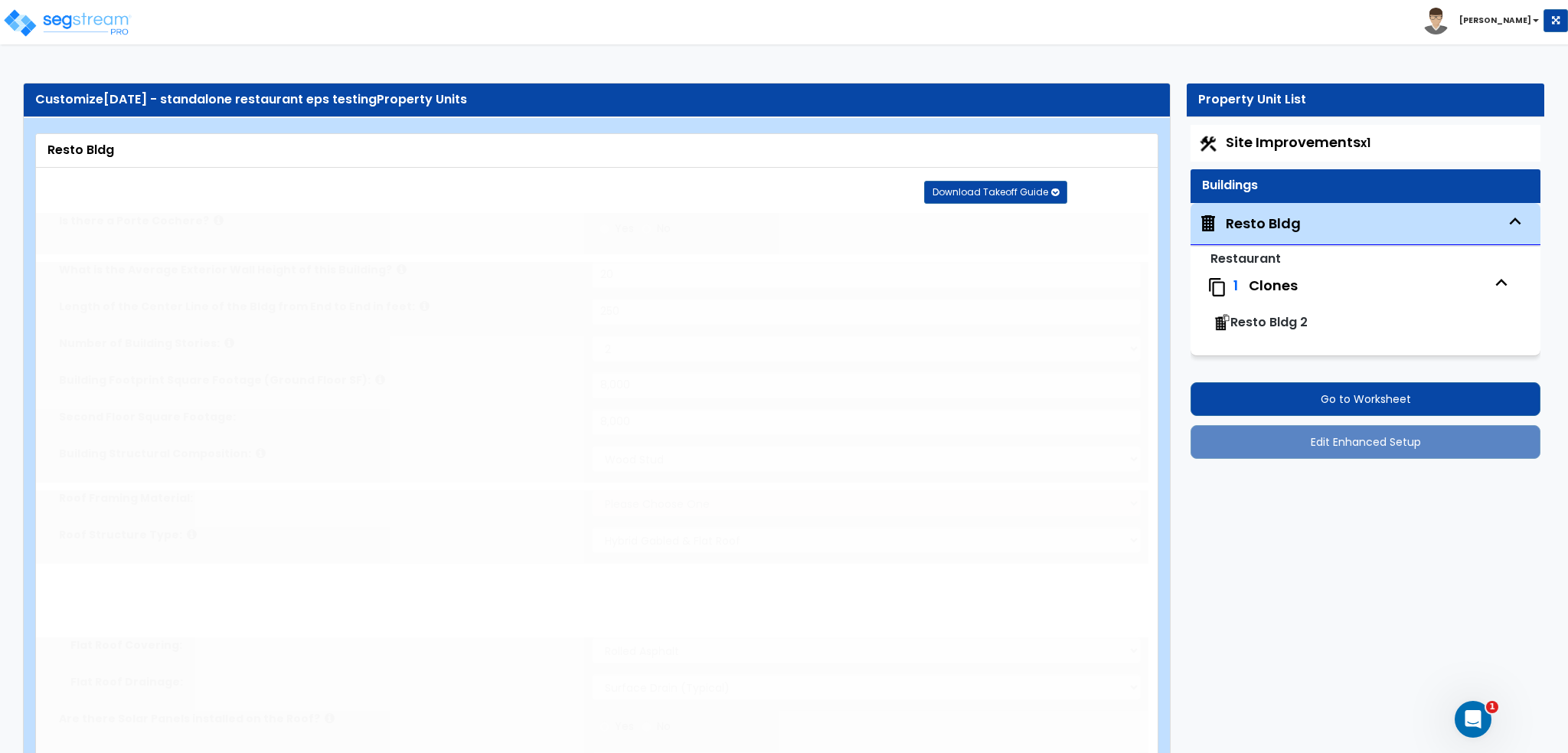
type input "1"
select select "2"
type input "1"
select select "3"
type input "1"
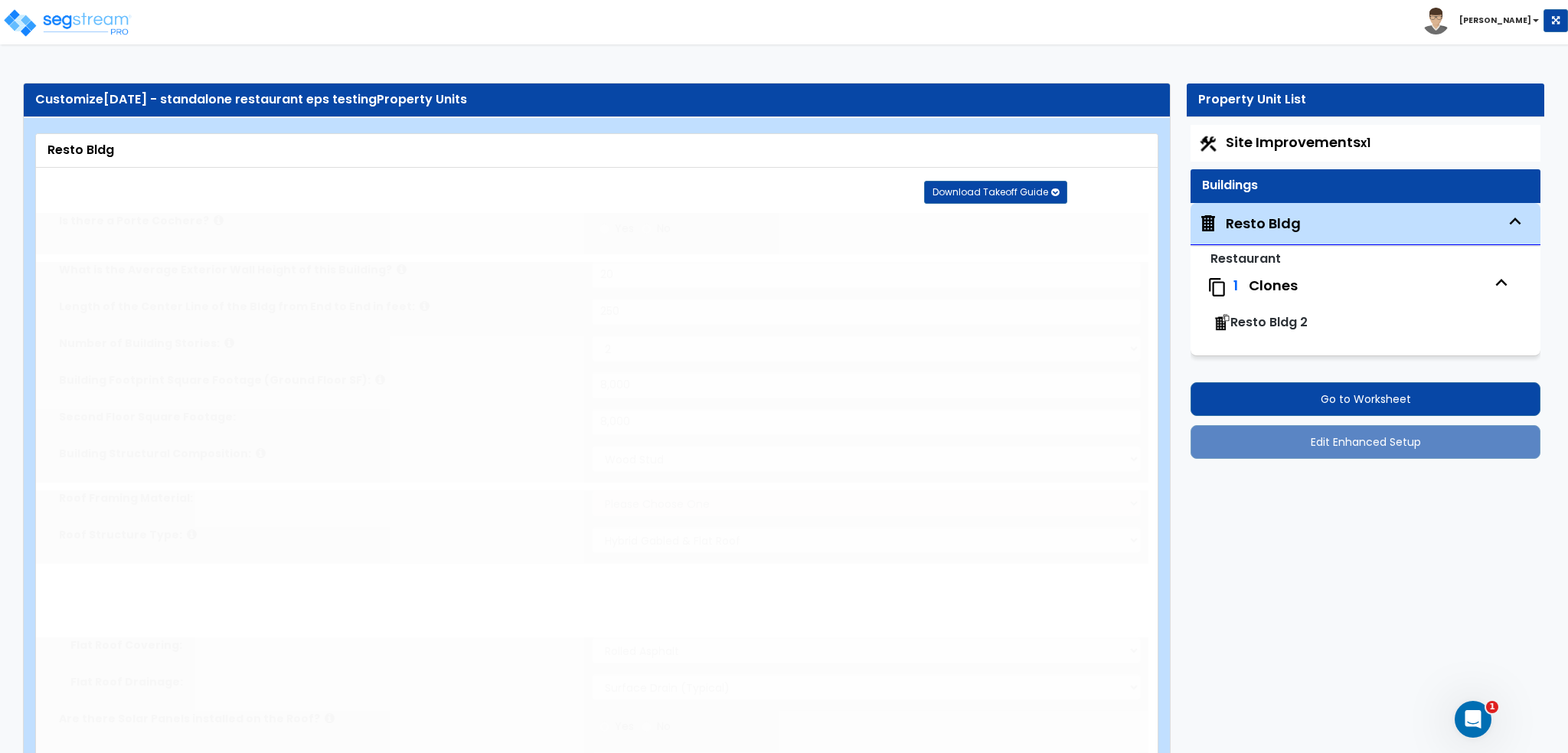
select select "2"
radio input "true"
select select "3"
select select "4"
type input "2"
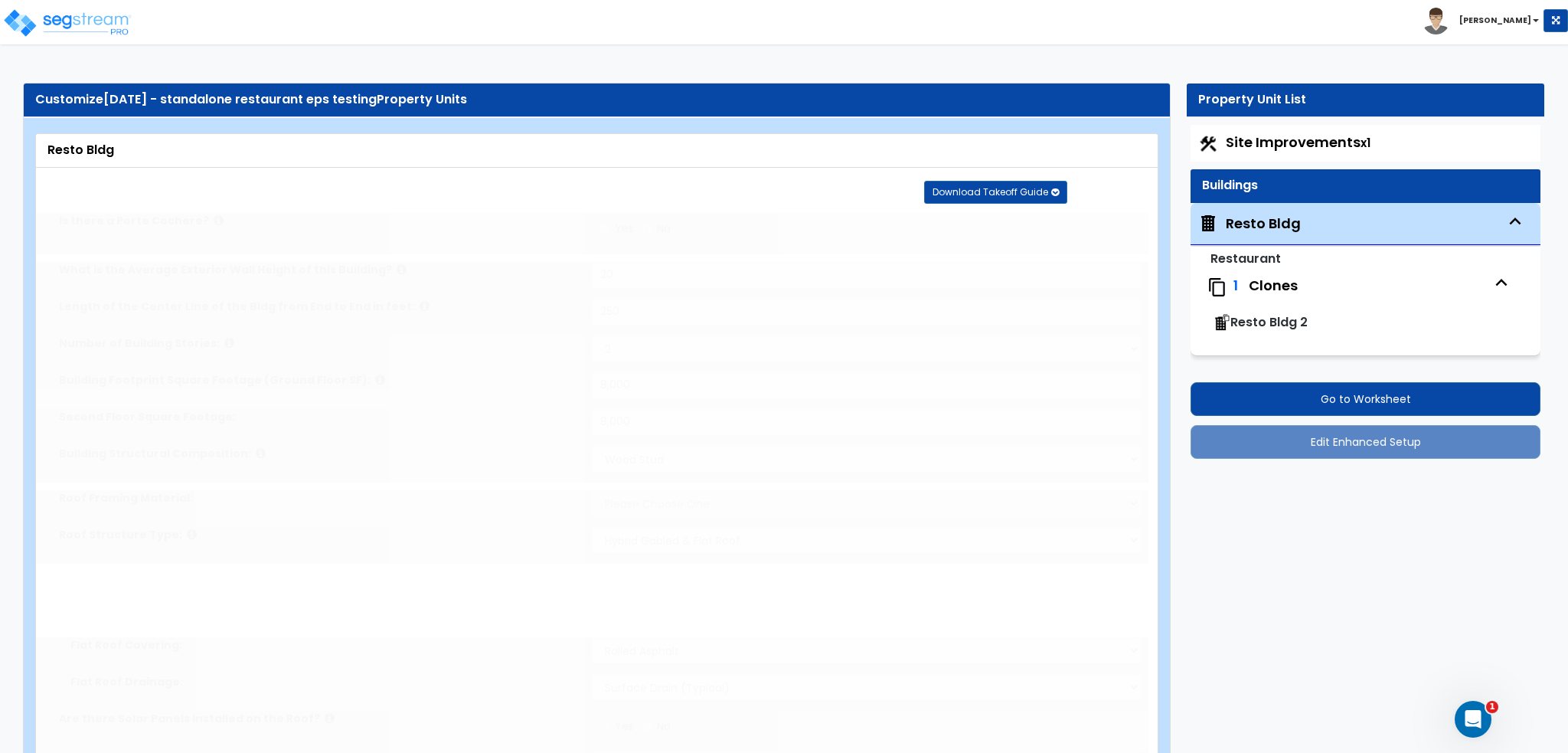
select select "3"
type input "2"
select select "2"
type input "2"
select select "1"
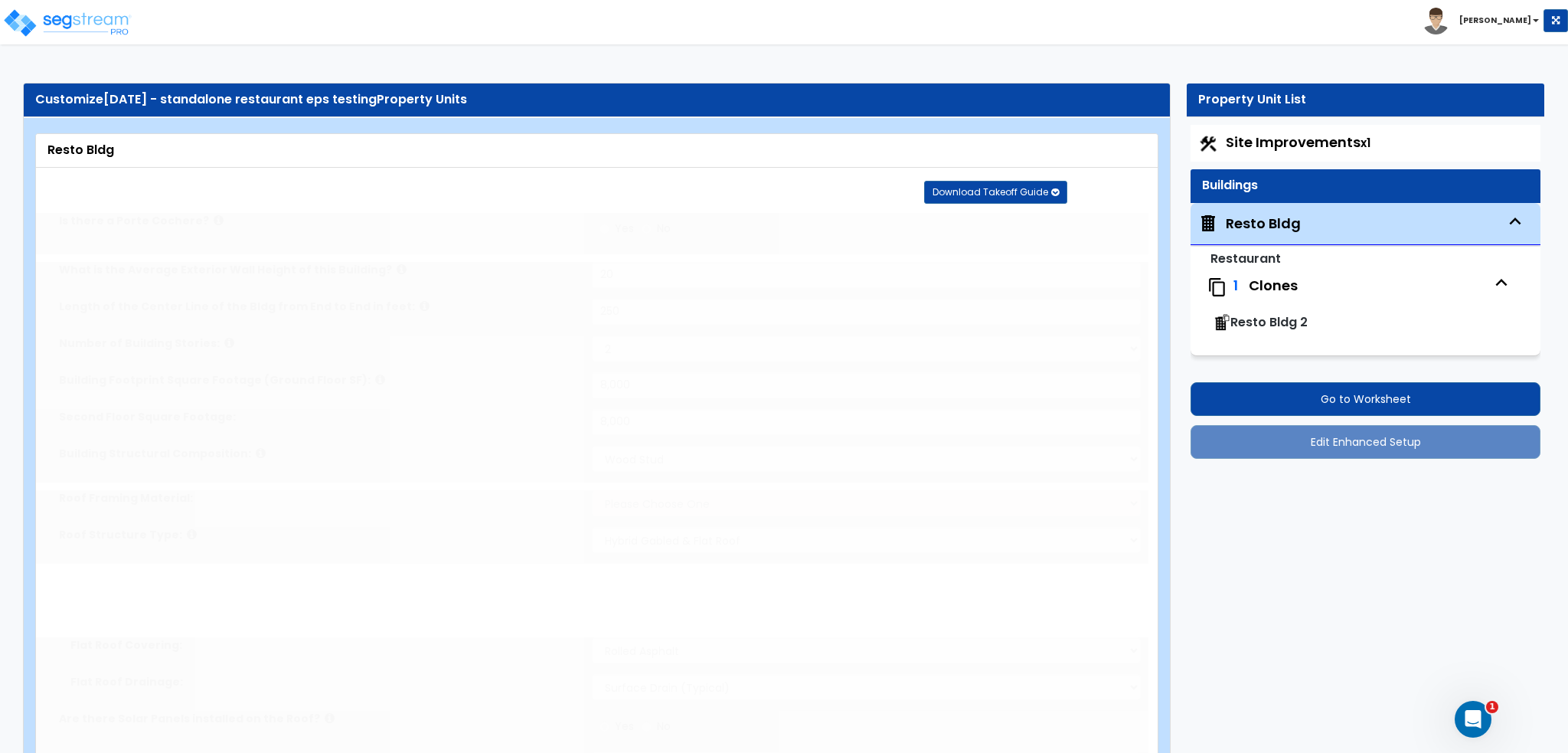
radio input "true"
type input "1"
select select "7"
radio input "true"
select select "1"
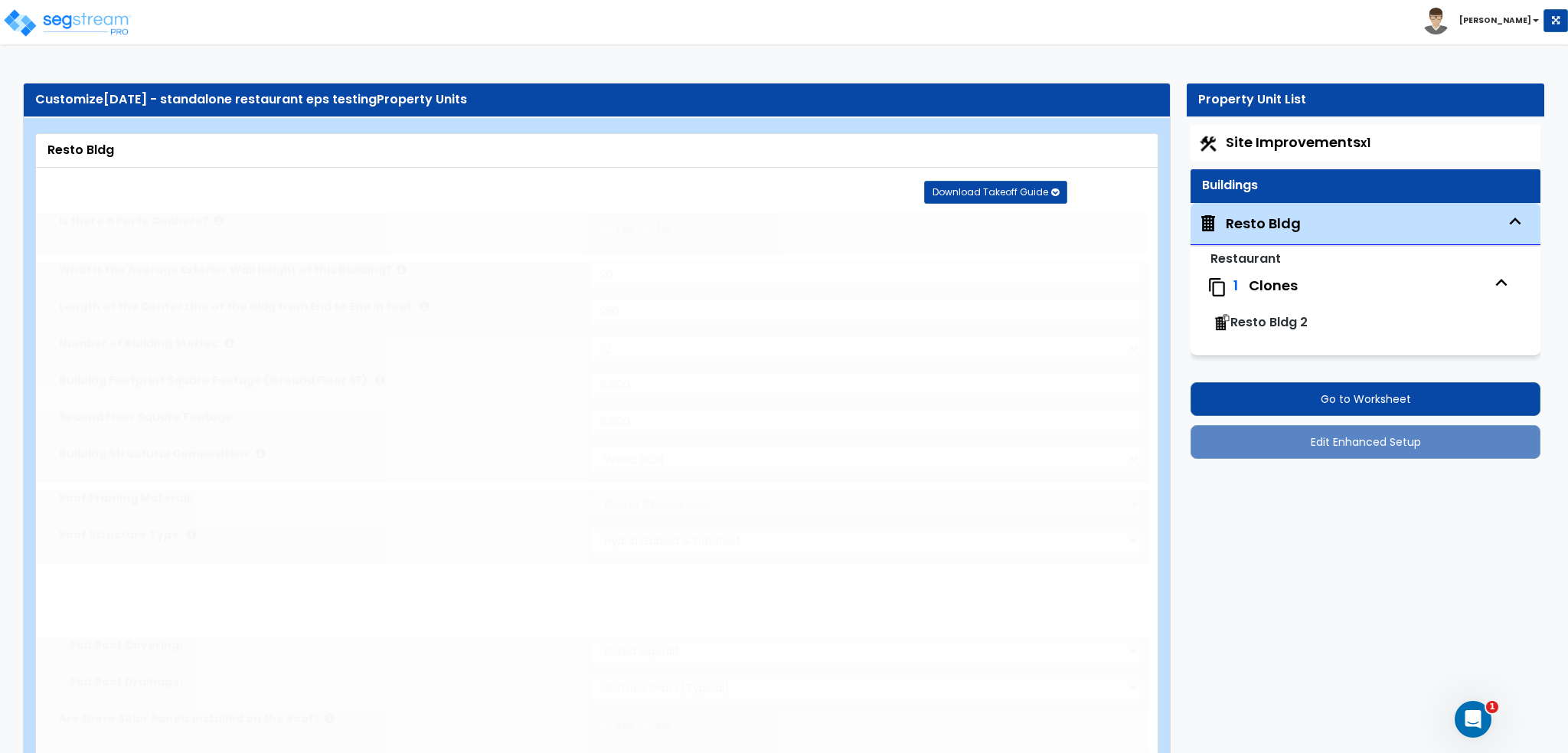
type input "2"
radio input "true"
type input "1"
select select "3"
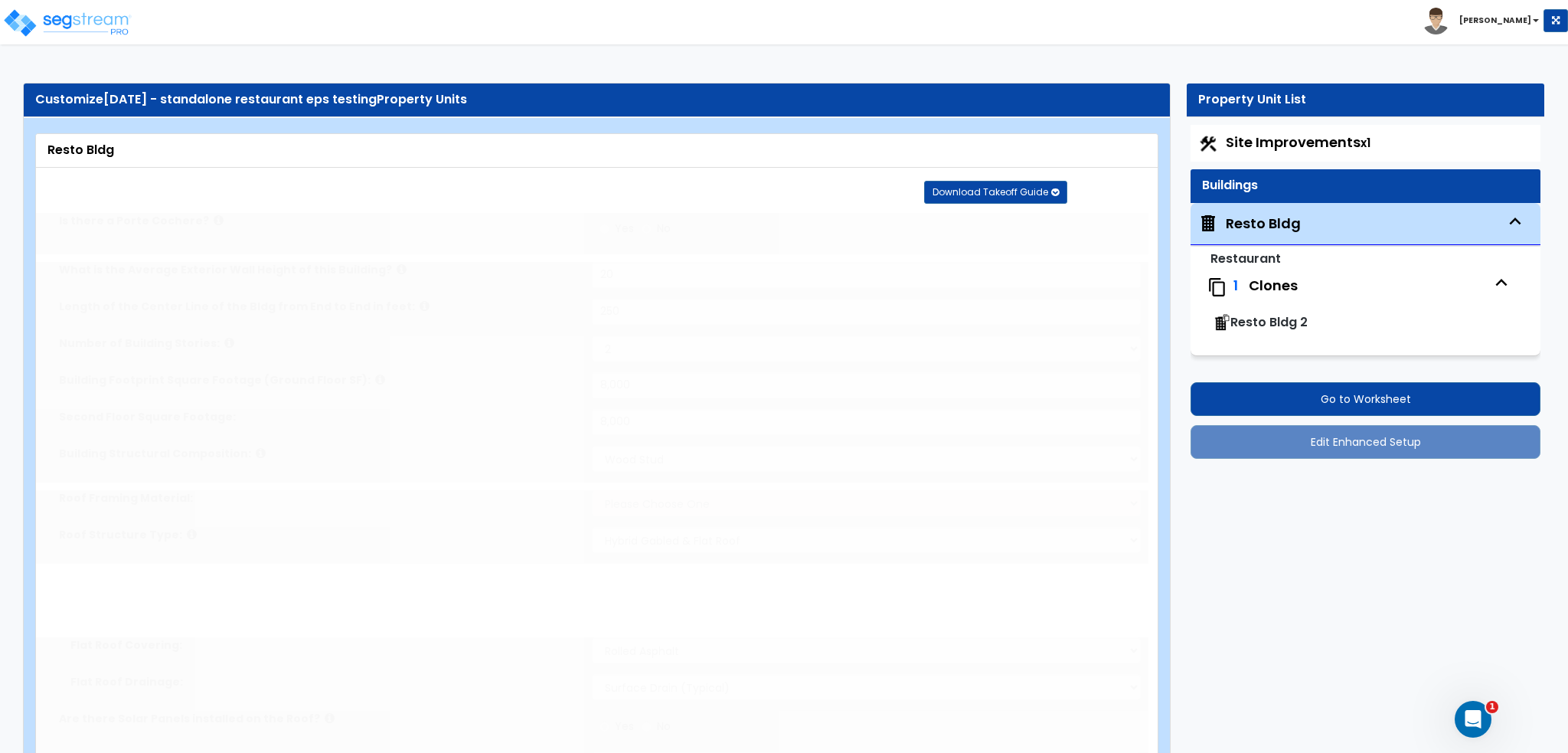
select select "1"
radio input "true"
select select "1"
type input "5"
radio input "true"
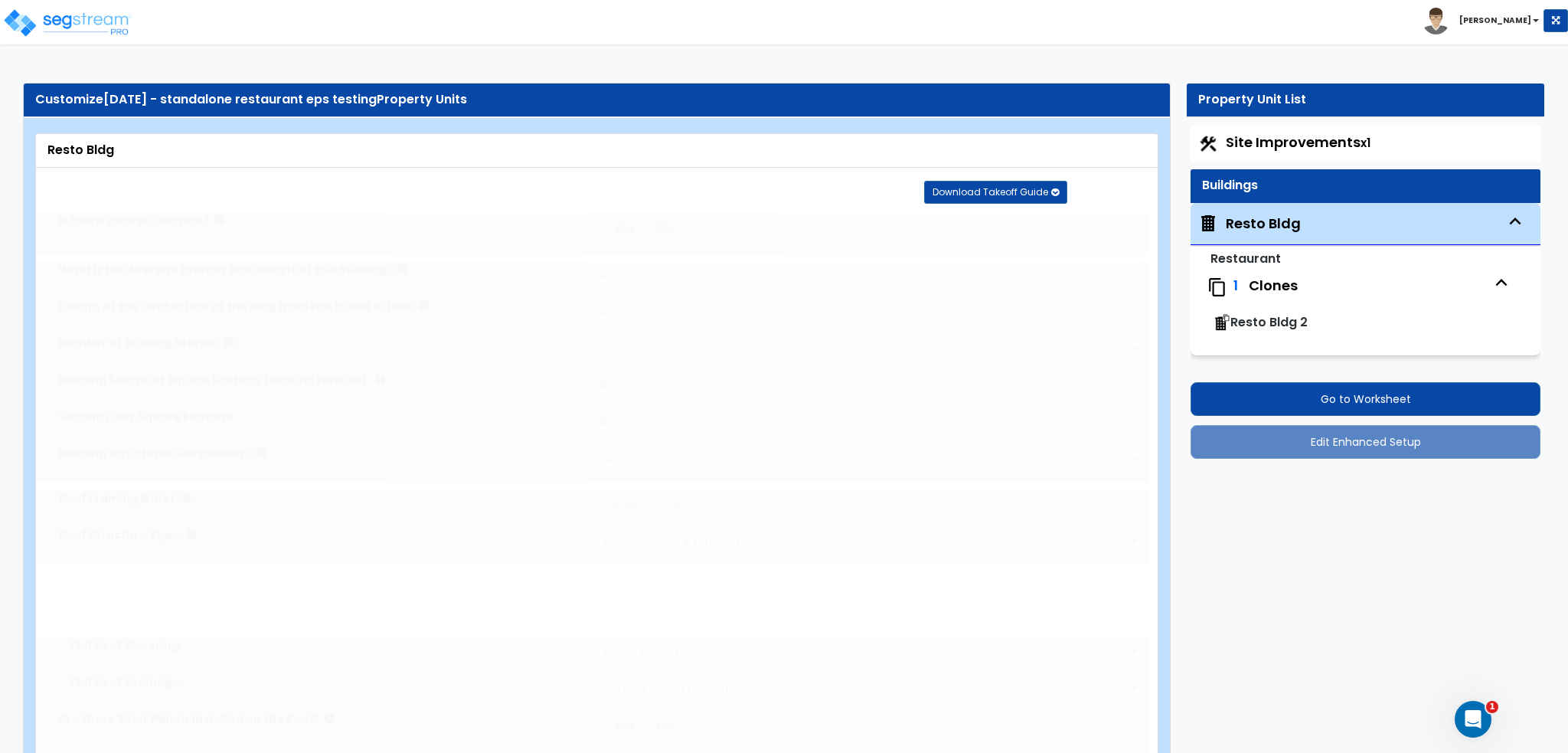
select select "1"
type input "5"
radio input "true"
type input "1"
radio input "true"
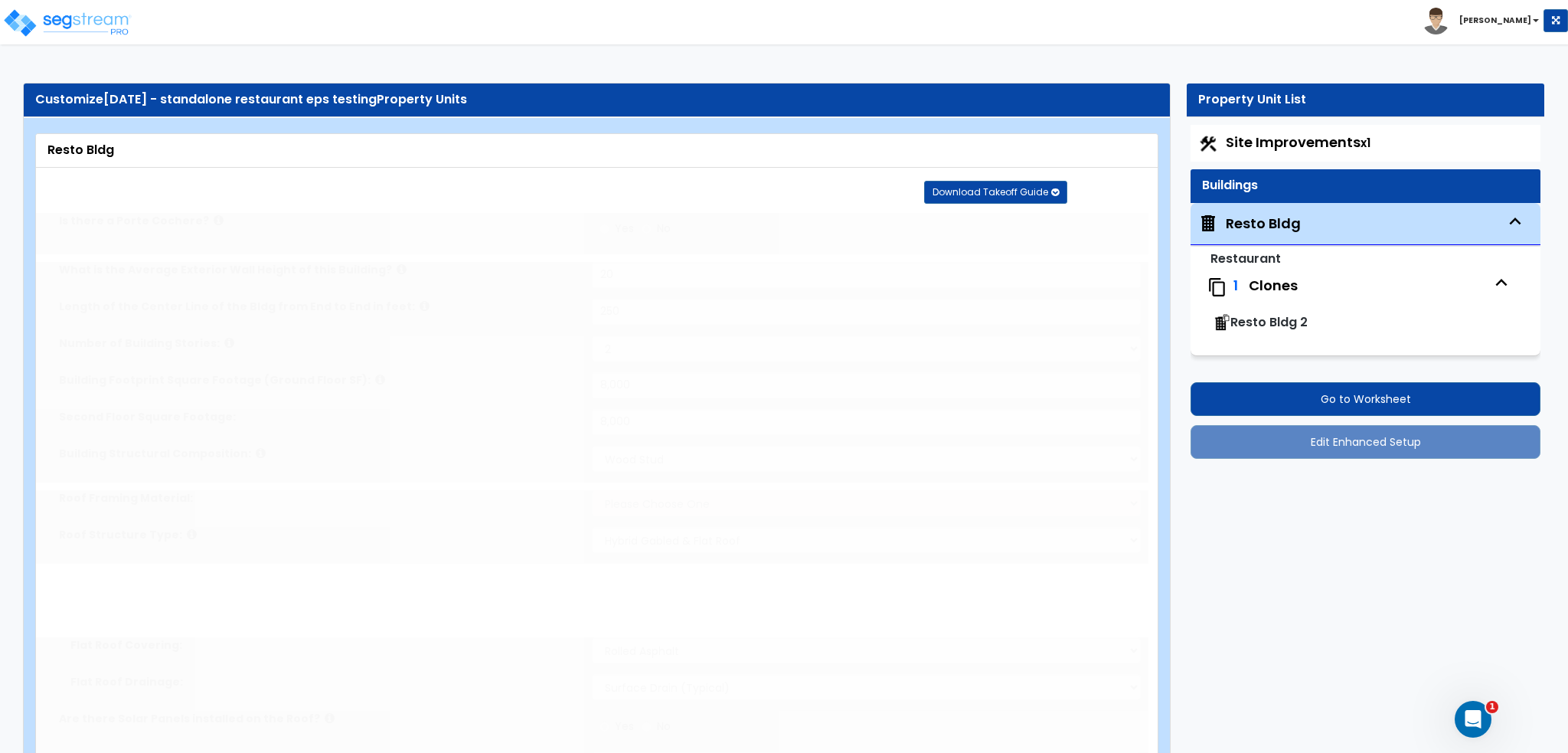
select select "1"
type input "5"
type input "2"
select select "2"
select select "3"
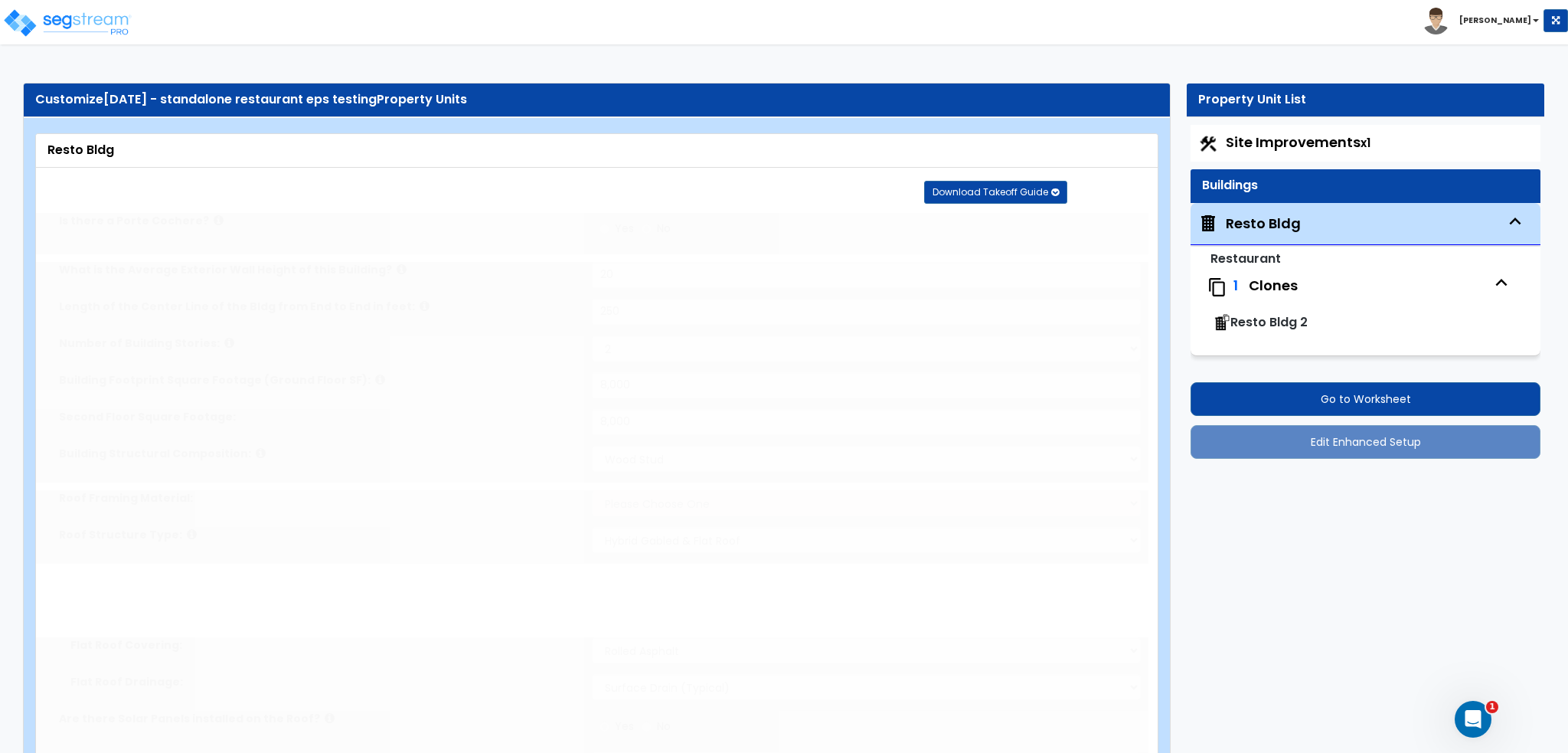
select select "1"
type input "25"
select select "2"
type input "25"
select select "3"
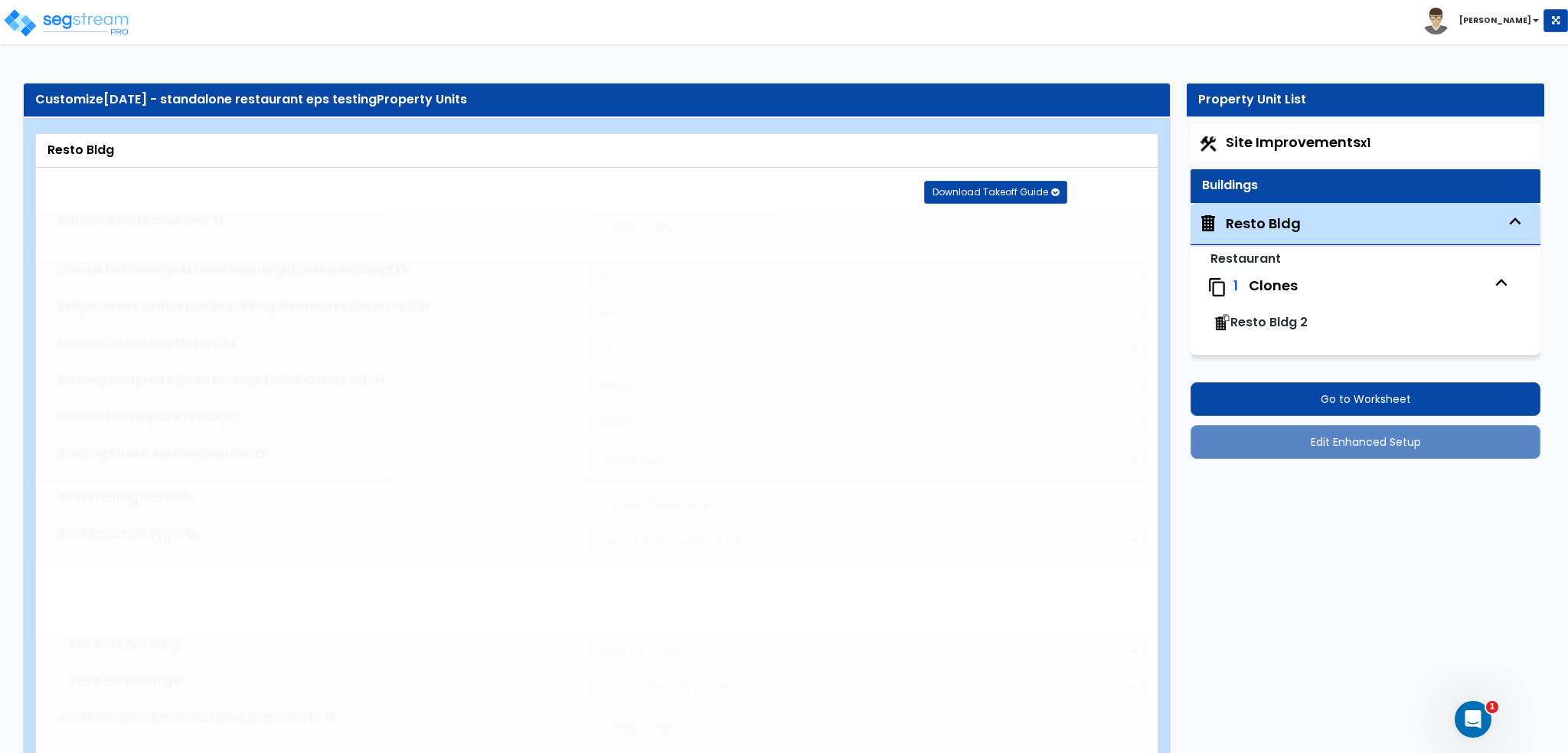
radio input "true"
type input "100"
select select "3"
select select "1"
type input "25"
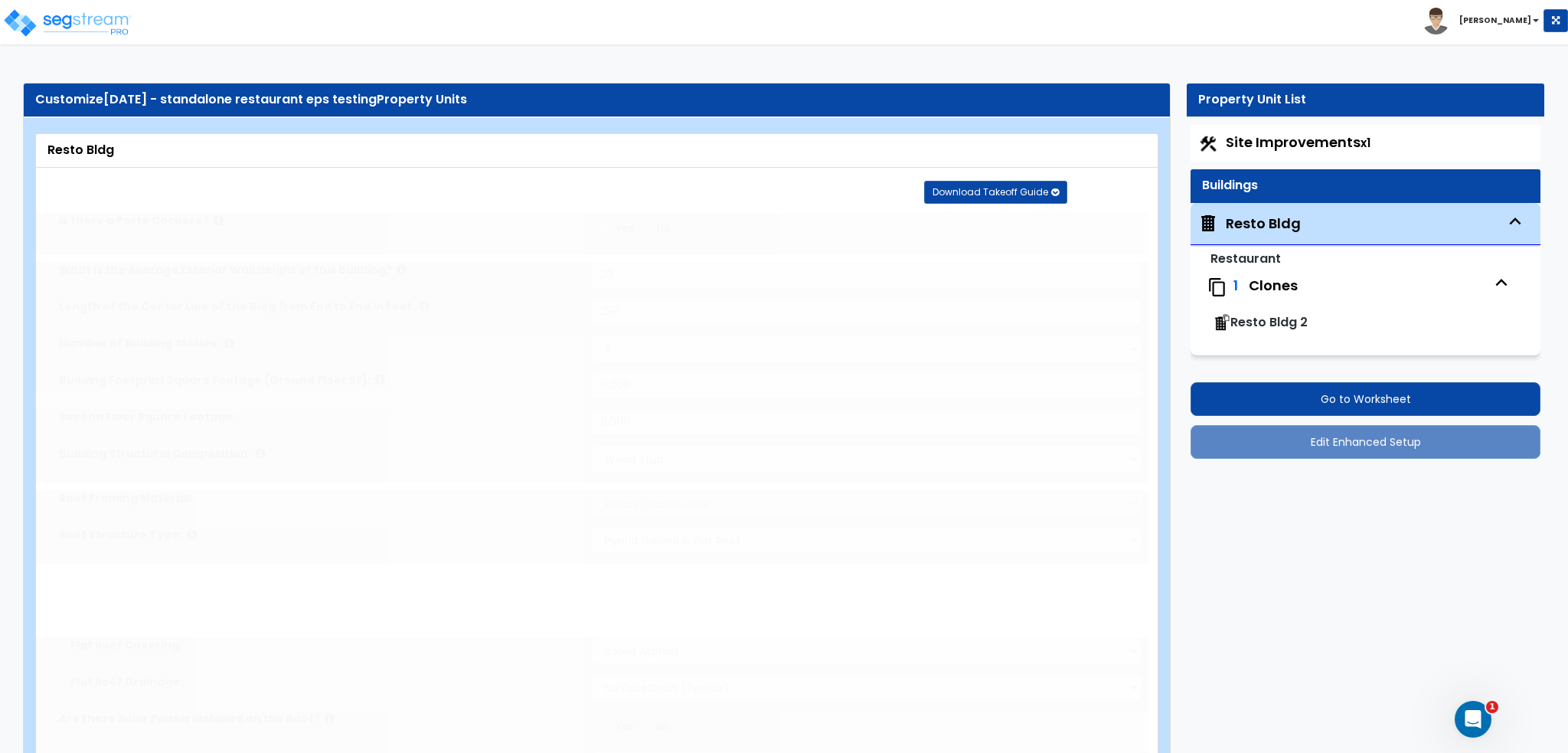
select select "2"
type input "25"
select select "3"
radio input "true"
select select "1"
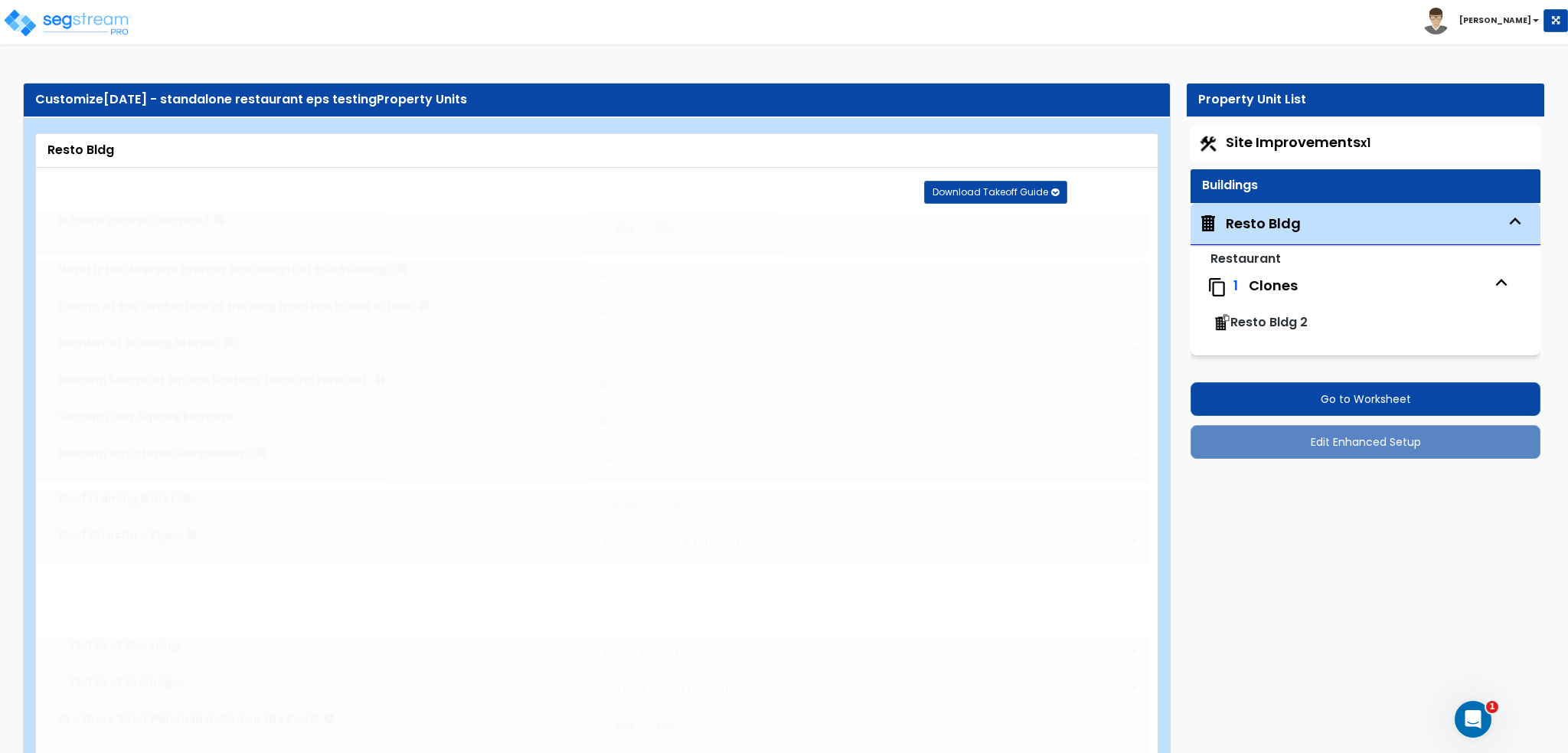
type input "100"
radio input "true"
select select "1"
radio input "true"
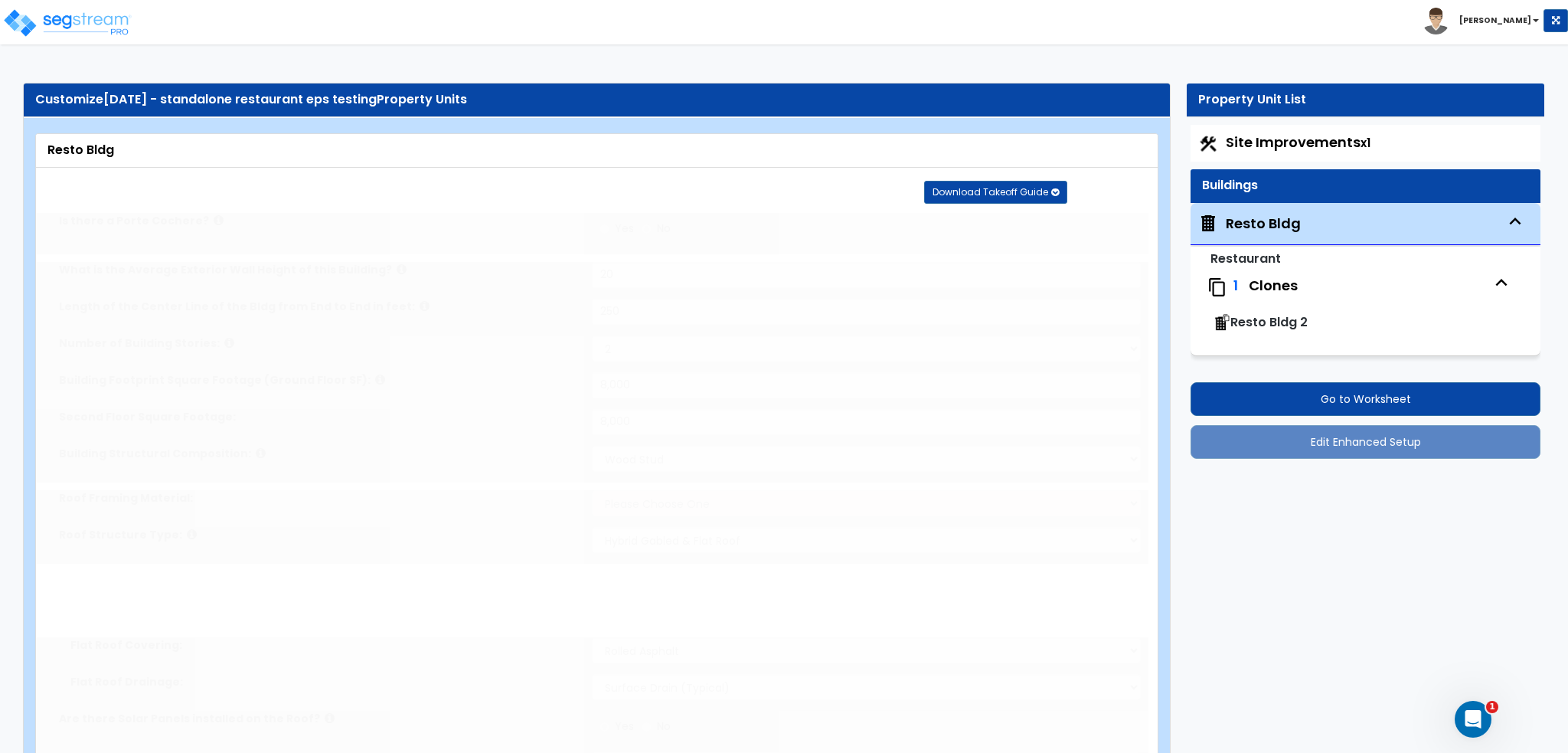
select select "1"
radio input "true"
type input "100"
radio input "true"
select select "6"
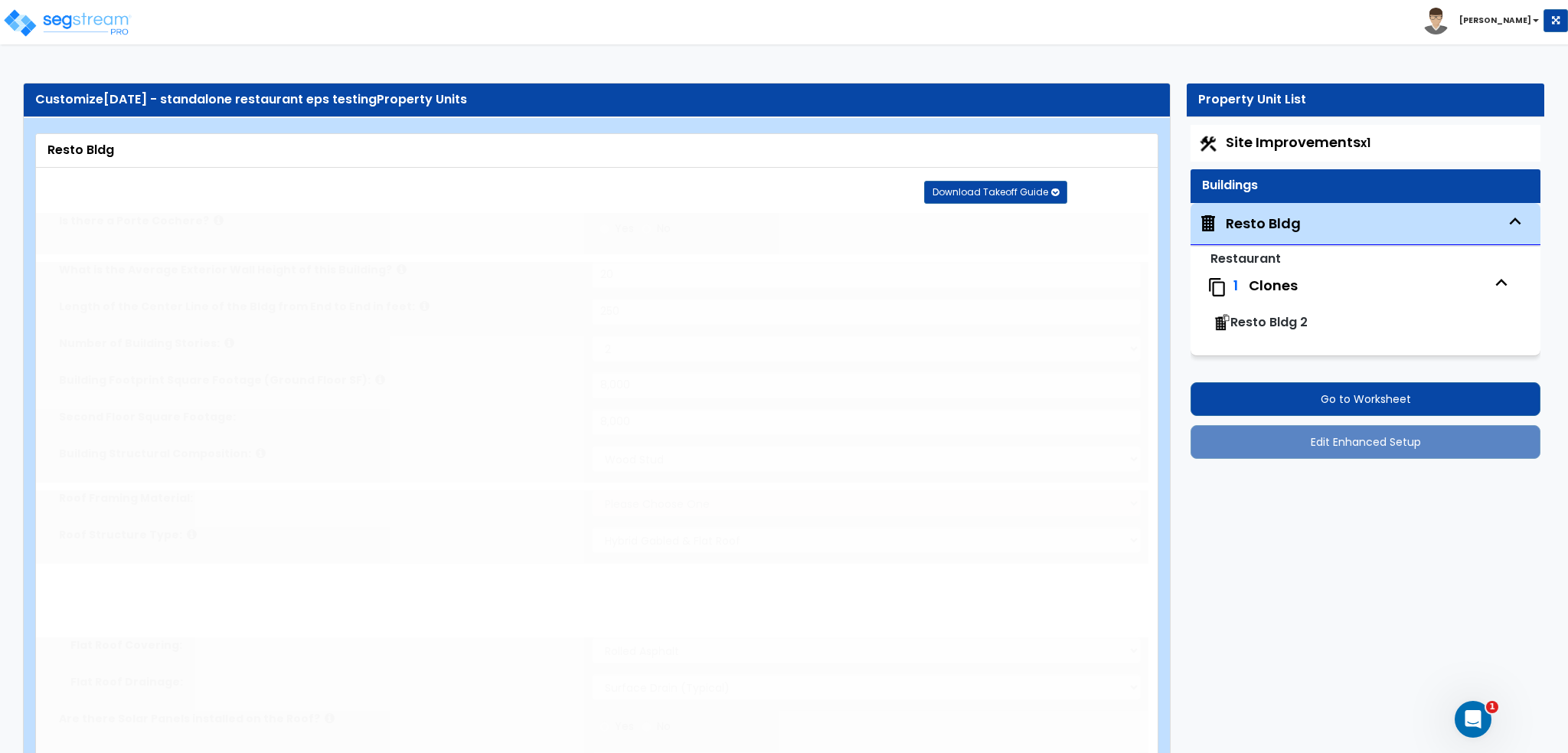
type input "100"
radio input "true"
type input "100"
radio input "true"
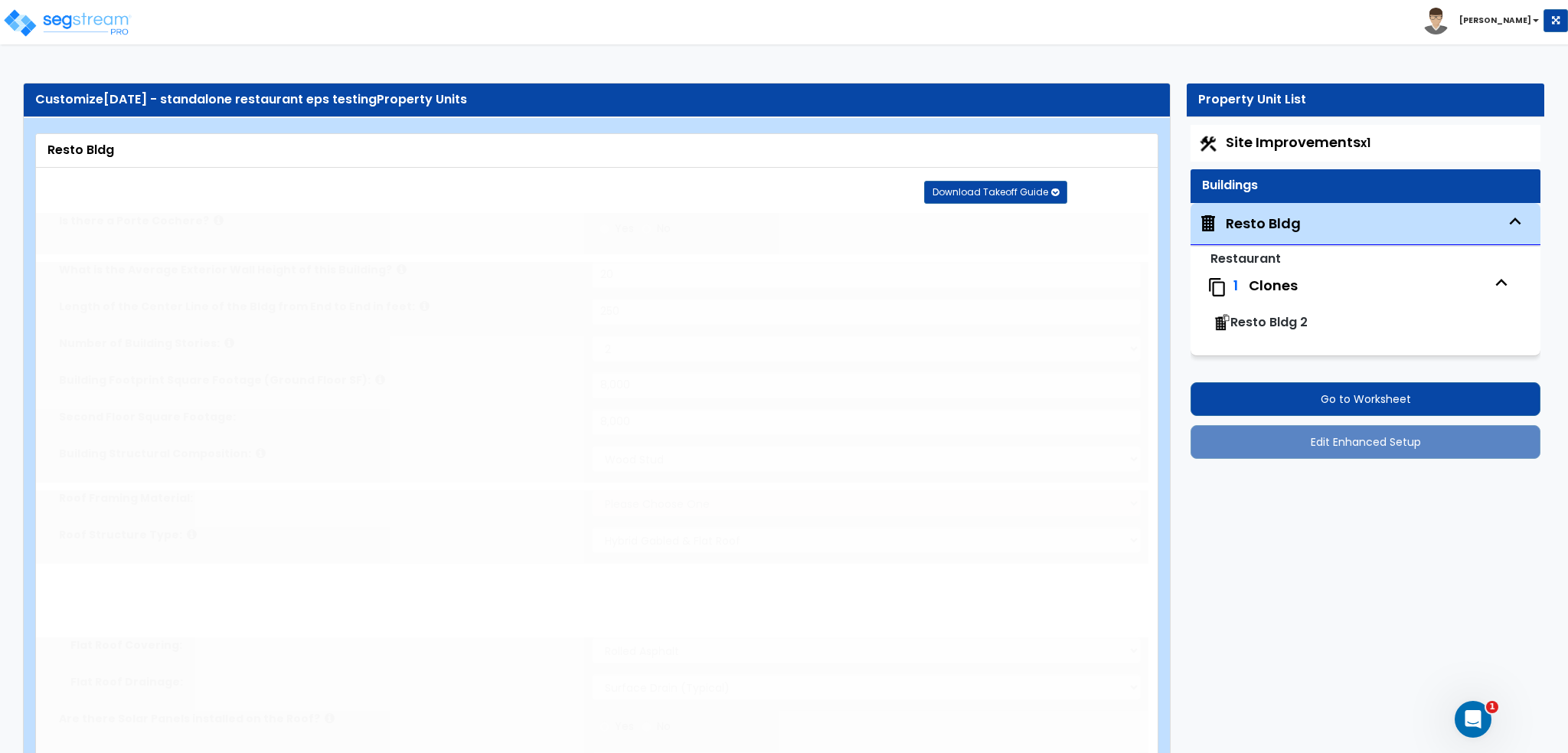
type input "100"
radio input "true"
type input "2"
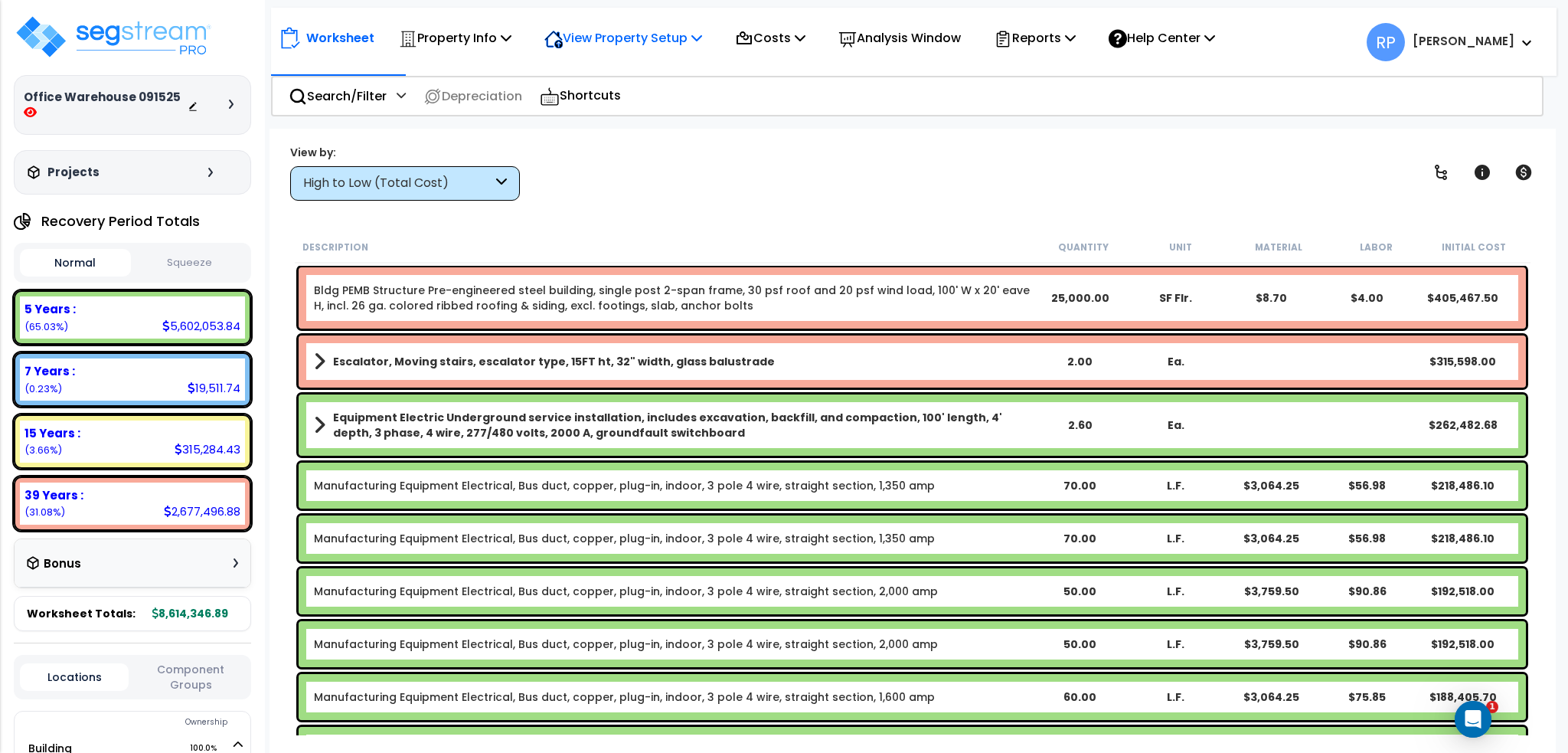
click at [607, 31] on p "View Property Setup" at bounding box center [622, 38] width 157 height 21
click at [613, 75] on link "Building Setup" at bounding box center [612, 73] width 152 height 31
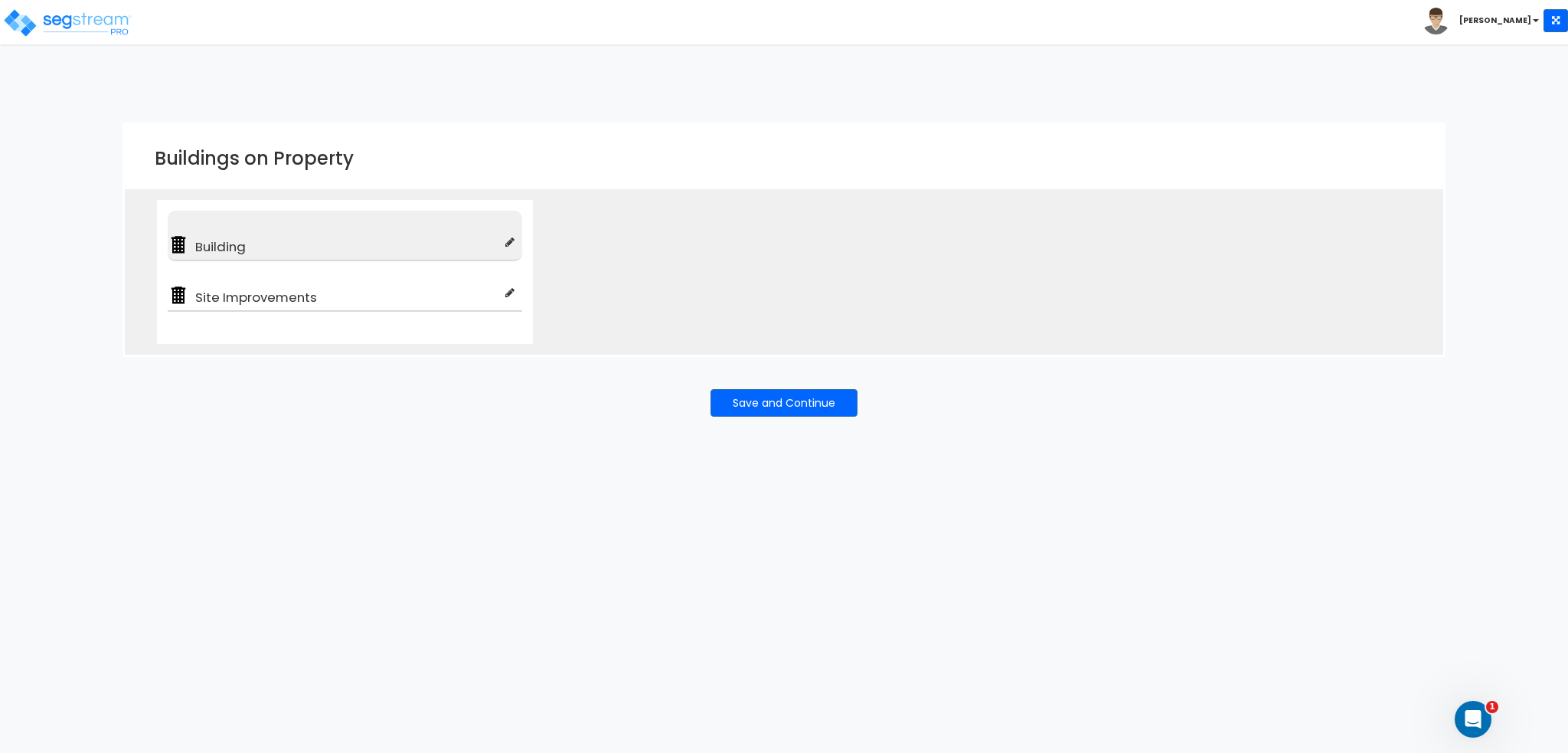
click at [512, 241] on icon at bounding box center [511, 241] width 10 height 10
type input "Building"
type input "Office Warehouse/Light Mftg Building"
checkbox input "true"
type input "100"
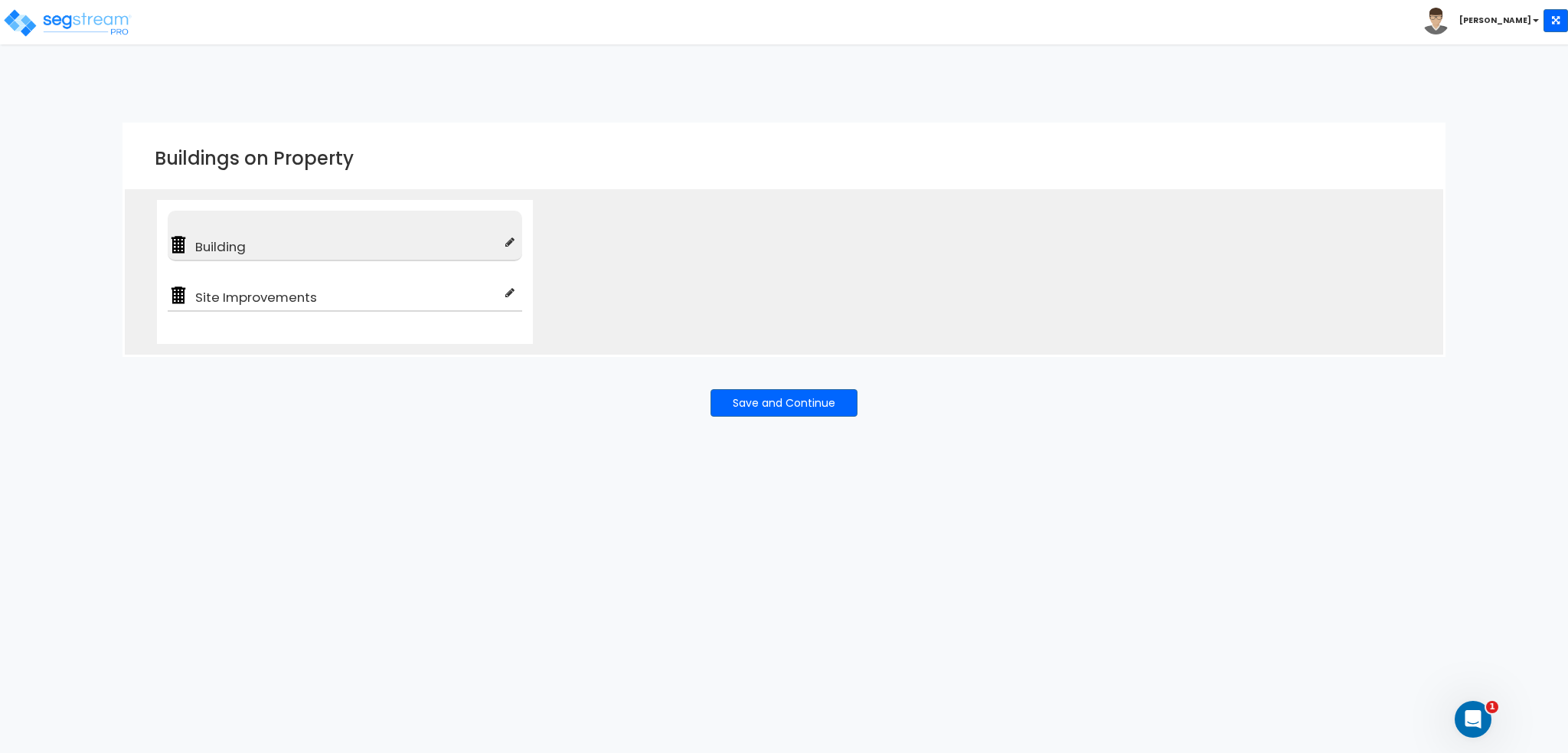
type input "100"
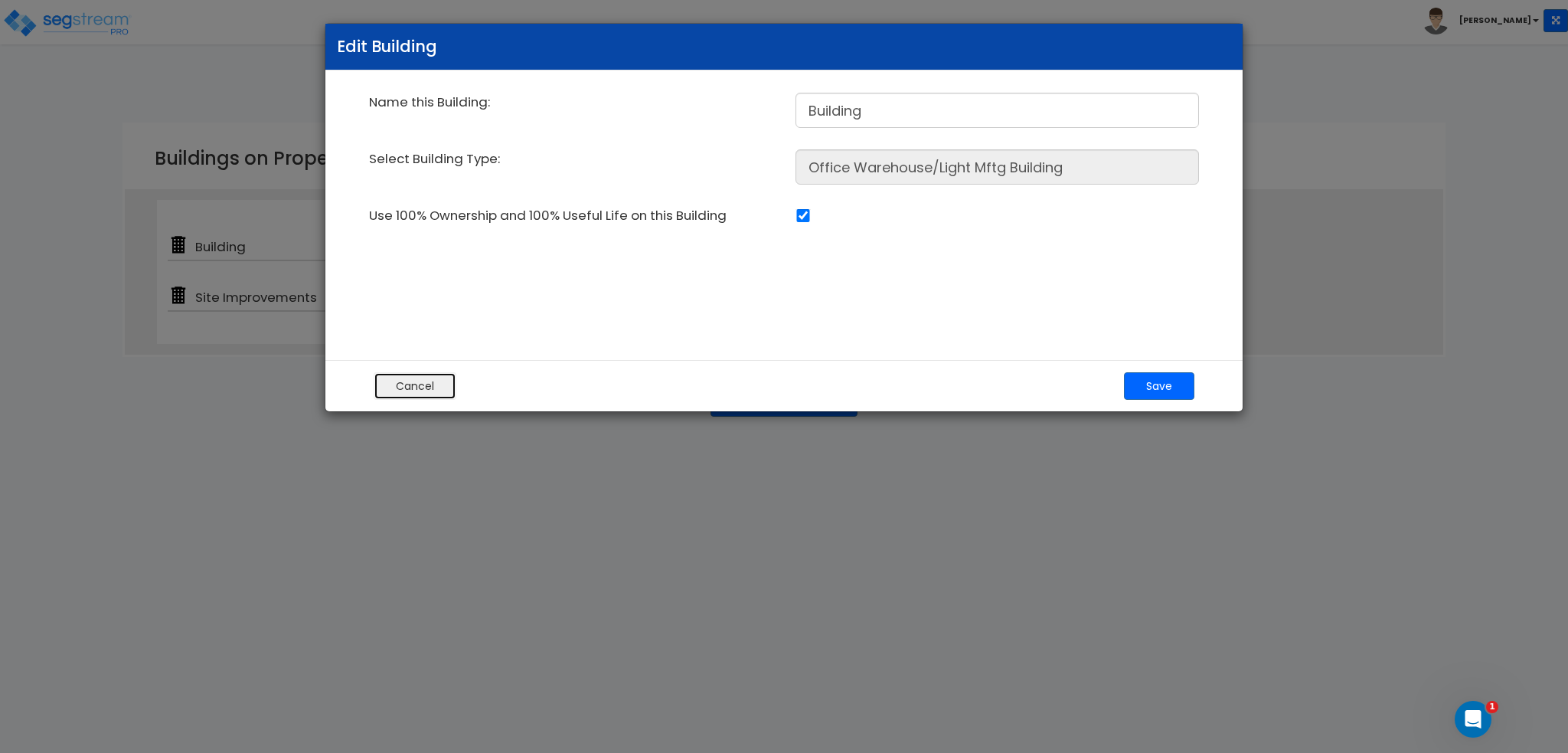
click at [426, 382] on button "Cancel" at bounding box center [415, 386] width 83 height 28
